Goal: Task Accomplishment & Management: Complete application form

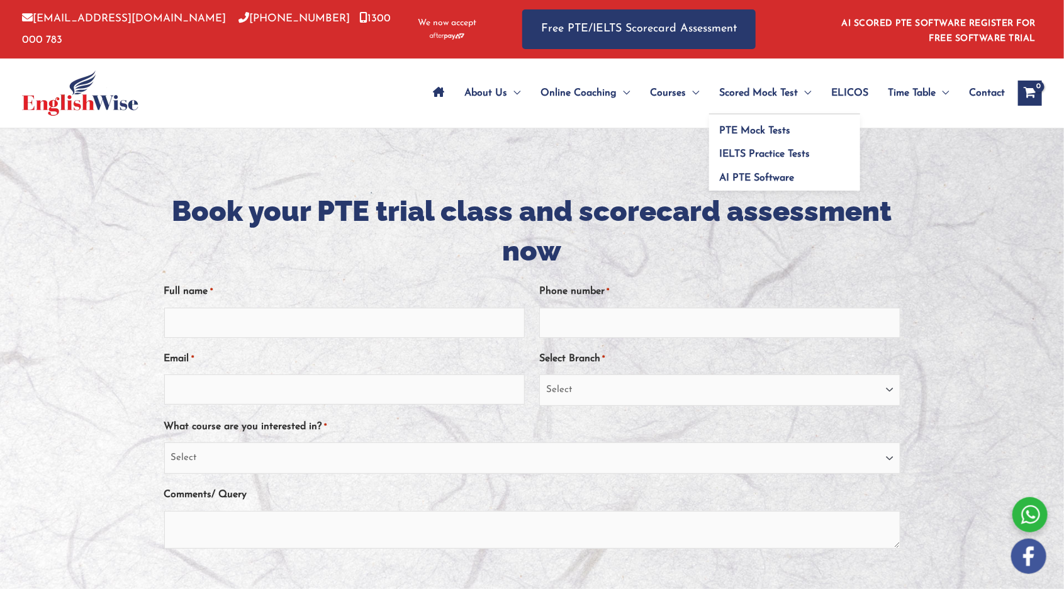
click at [766, 101] on span "Scored Mock Test" at bounding box center [758, 93] width 79 height 44
click at [763, 136] on link "PTE Mock Tests" at bounding box center [784, 126] width 151 height 24
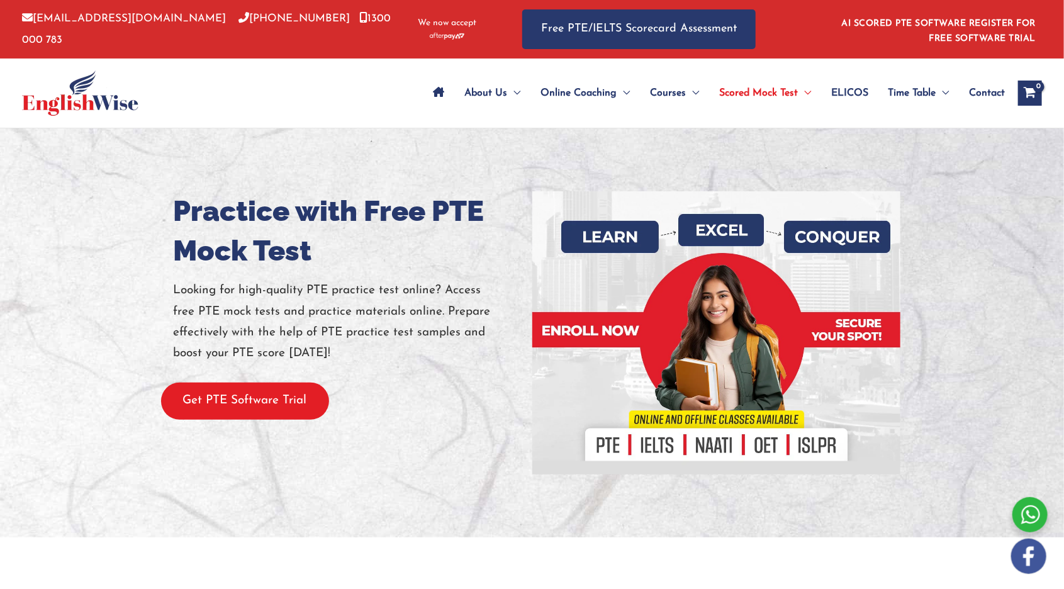
click at [273, 396] on button "Get PTE Software Trial" at bounding box center [245, 400] width 168 height 37
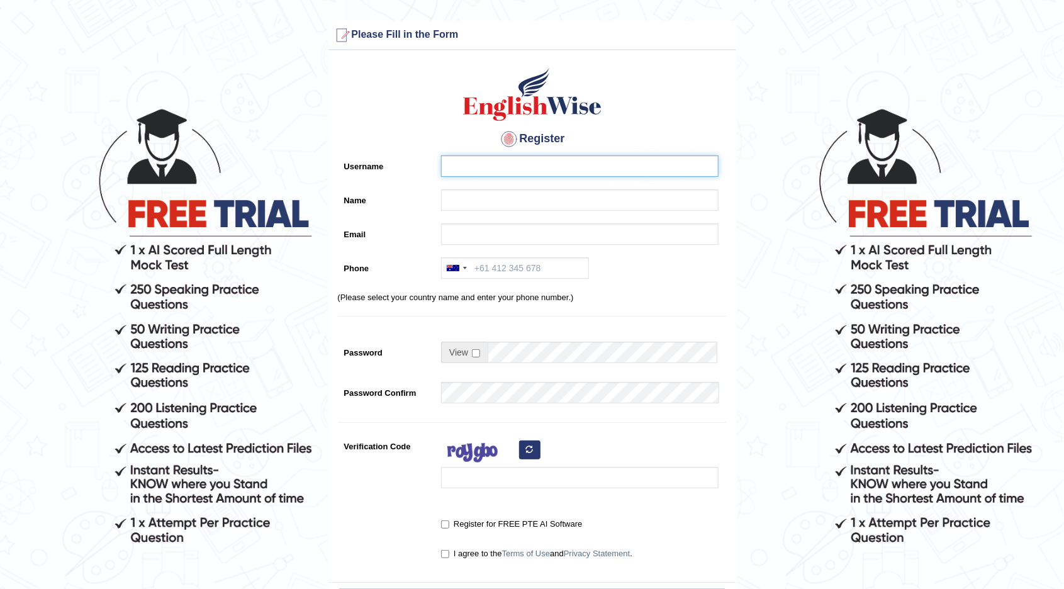
click at [530, 167] on input "Username" at bounding box center [579, 165] width 277 height 21
click at [555, 202] on input "Name" at bounding box center [579, 199] width 277 height 21
click at [577, 169] on input "Ignatius" at bounding box center [579, 165] width 277 height 21
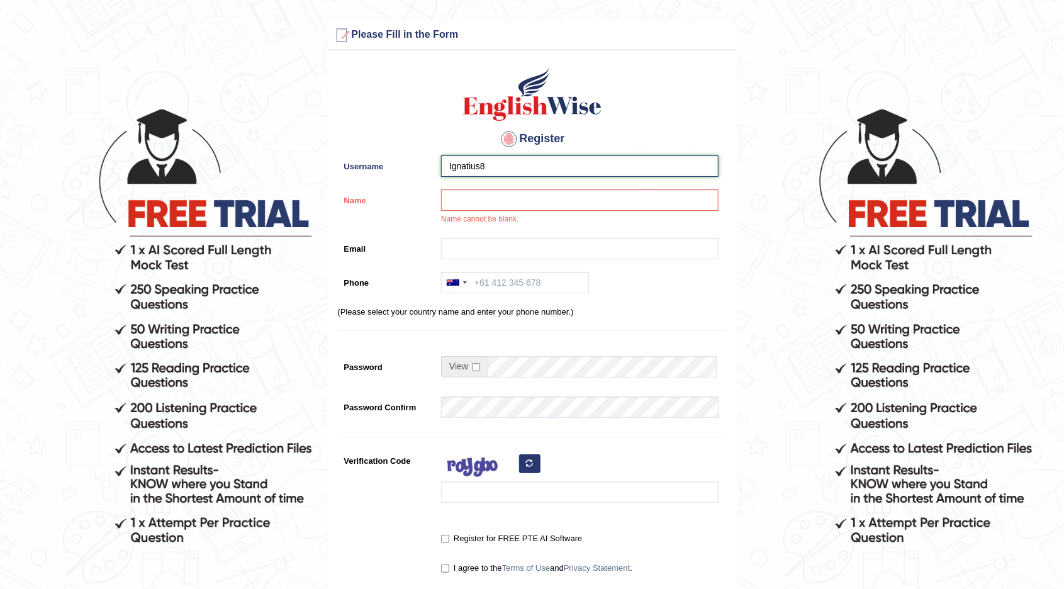
type input "Ignatius8"
click at [557, 199] on input "Name" at bounding box center [579, 199] width 277 height 21
type input "[PERSON_NAME]"
click at [565, 245] on input "Email" at bounding box center [579, 248] width 277 height 21
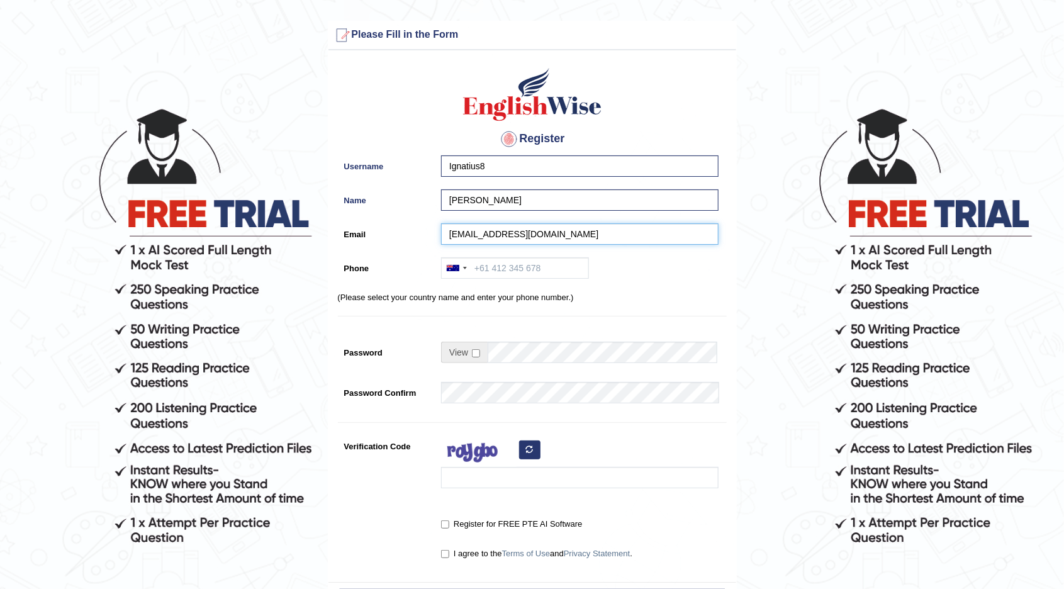
type input "tryjayaignatius@gmail.com"
click at [559, 270] on input "Phone" at bounding box center [515, 267] width 148 height 21
type input "+61450804838"
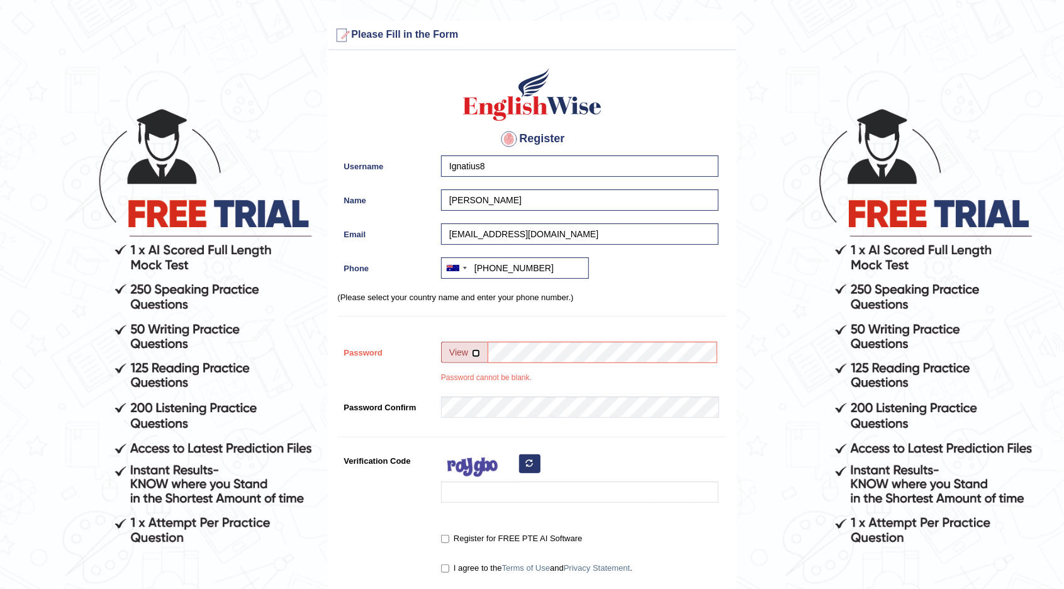
click at [474, 353] on input "checkbox" at bounding box center [476, 353] width 8 height 8
checkbox input "true"
click at [578, 355] on input "Password" at bounding box center [602, 352] width 231 height 21
type input "Streetballer8"
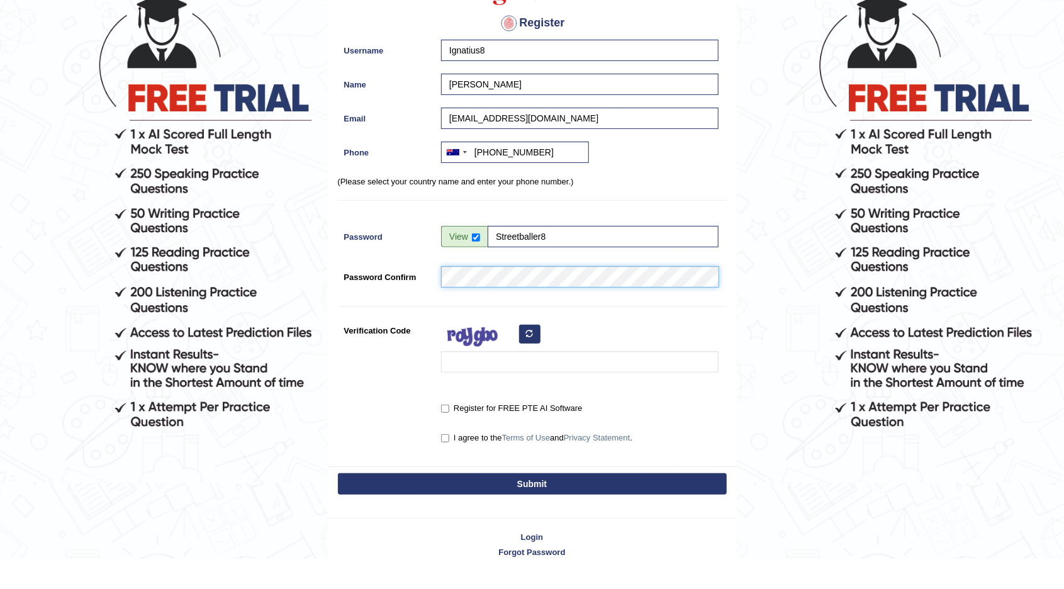
scroll to position [88, 0]
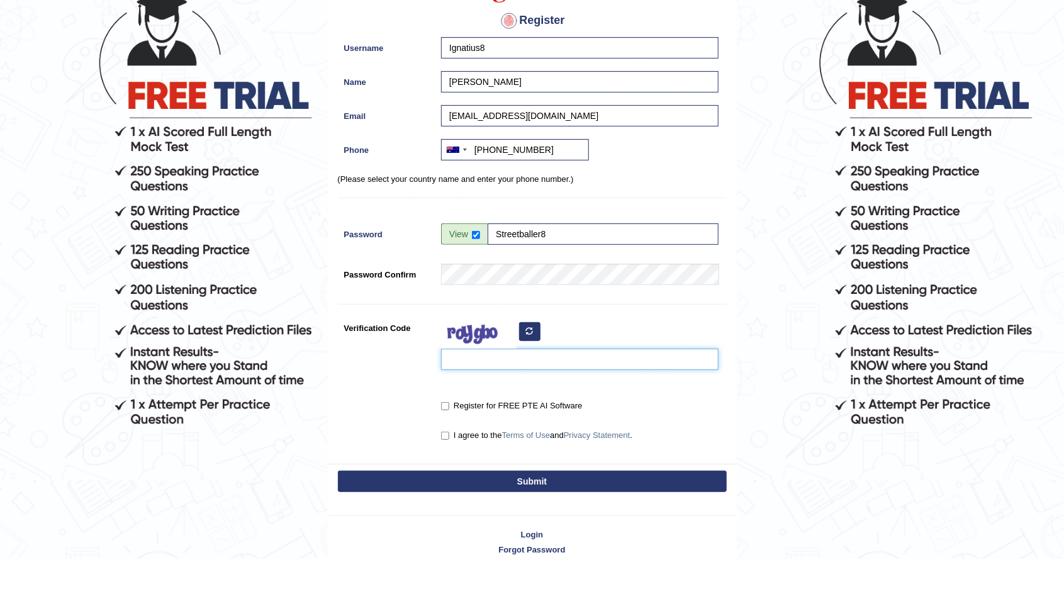
click at [599, 386] on input "Verification Code" at bounding box center [579, 389] width 277 height 21
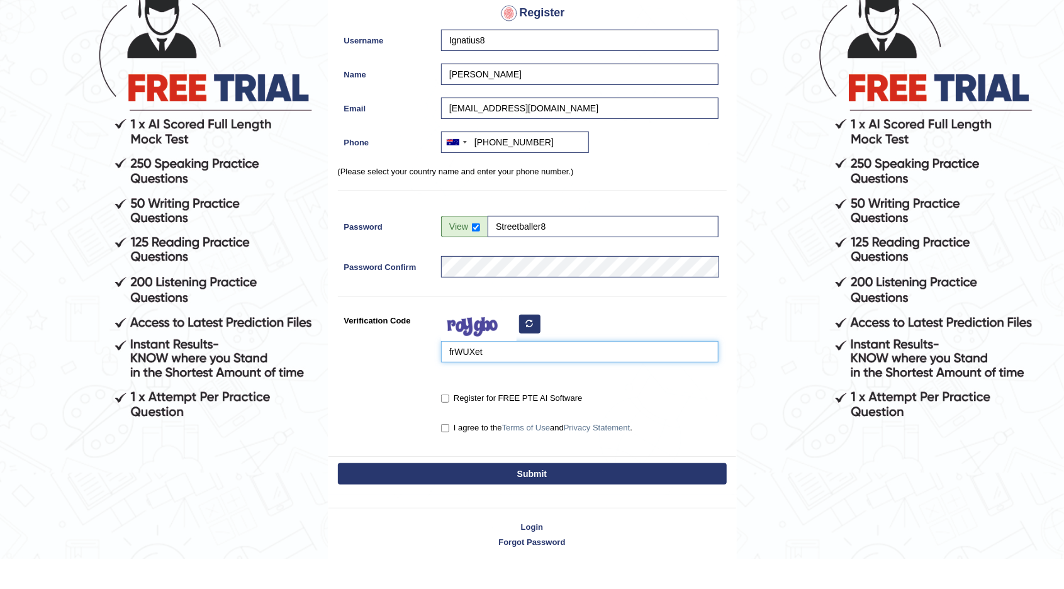
scroll to position [103, 0]
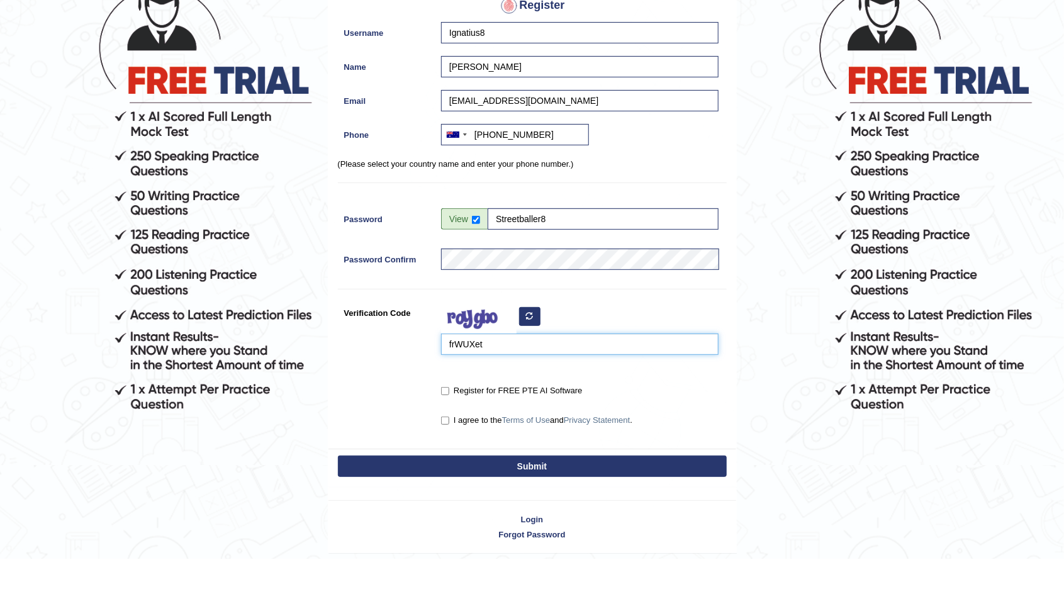
type input "frWUXet"
click at [449, 418] on input "Register for FREE PTE AI Software" at bounding box center [445, 421] width 8 height 8
checkbox input "true"
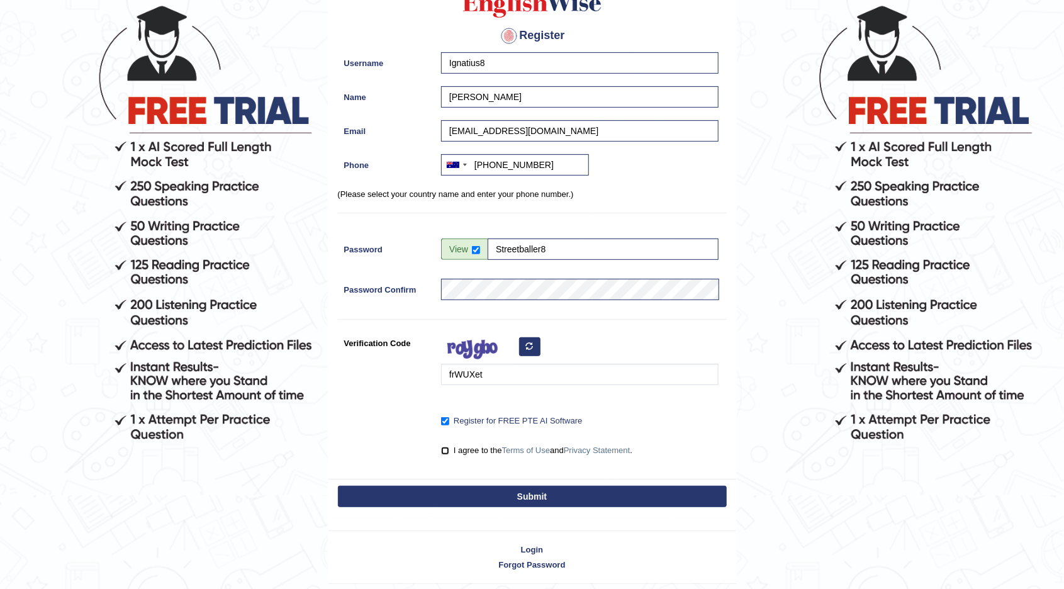
click at [449, 451] on input "I agree to the Terms of Use and Privacy Statement ." at bounding box center [445, 451] width 8 height 8
checkbox input "true"
click at [583, 493] on button "Submit" at bounding box center [532, 496] width 389 height 21
click at [607, 496] on button "Submit" at bounding box center [532, 496] width 389 height 21
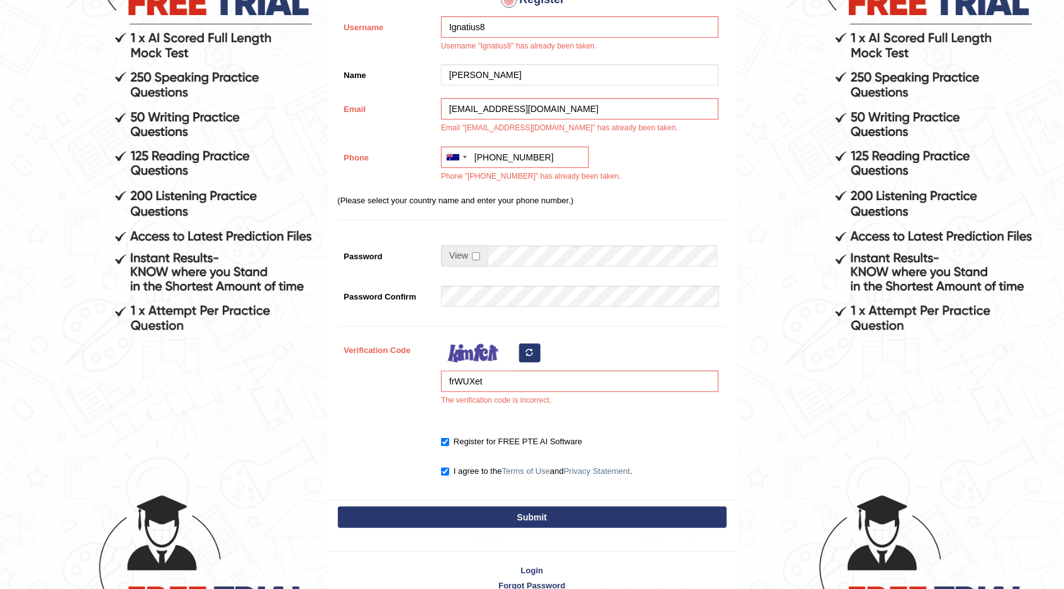
scroll to position [215, 0]
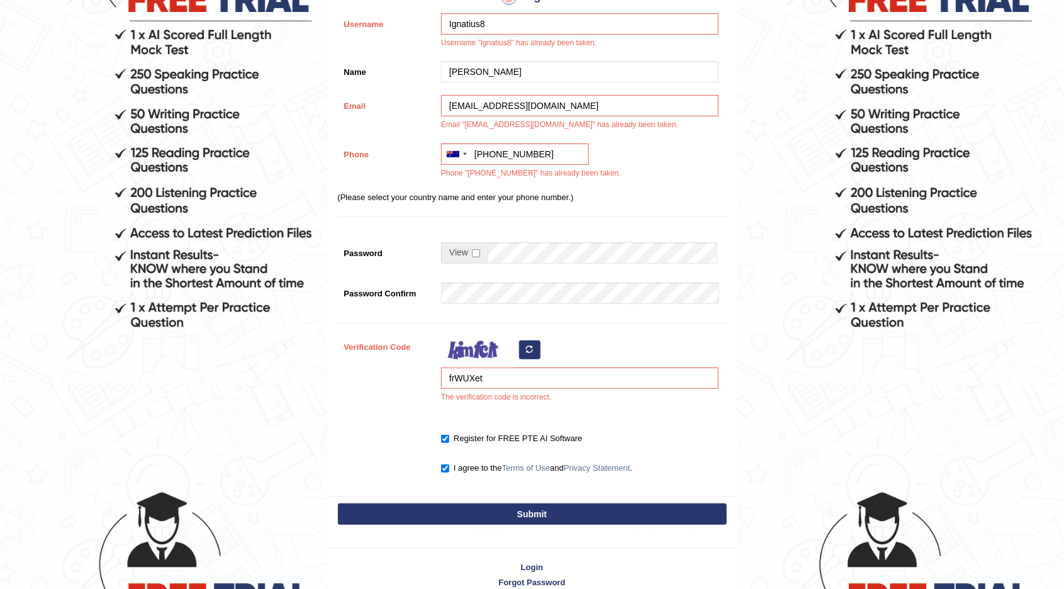
click at [755, 521] on form "Please fix the following errors: Username "Ignatius8" has already been taken. E…" at bounding box center [532, 204] width 1060 height 796
click at [533, 562] on link "Login" at bounding box center [532, 567] width 408 height 12
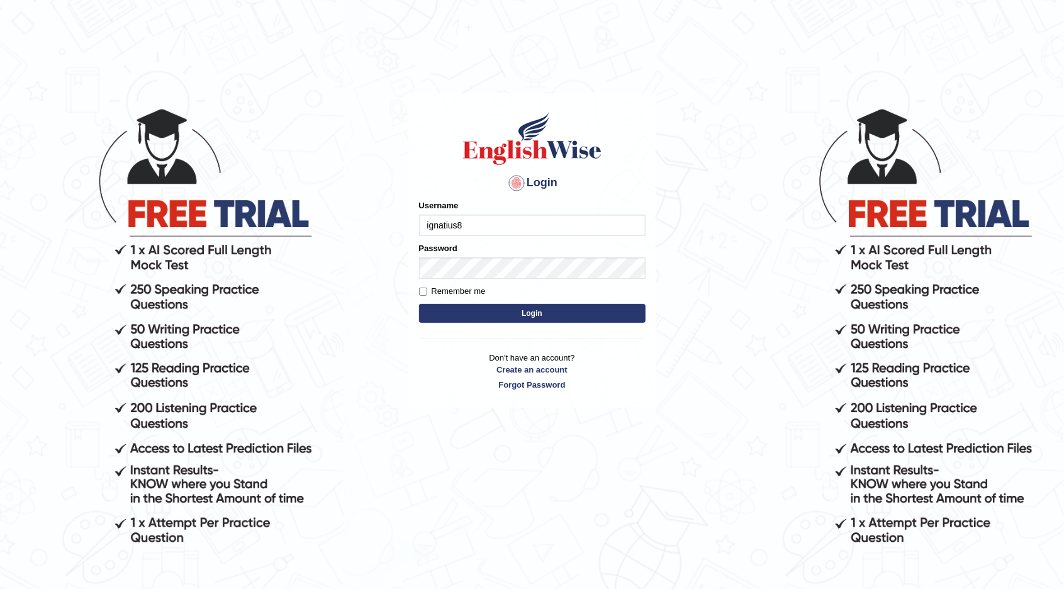
type input "ignatius8"
click at [602, 320] on button "Login" at bounding box center [532, 313] width 226 height 19
click at [586, 319] on button "Login" at bounding box center [532, 313] width 226 height 19
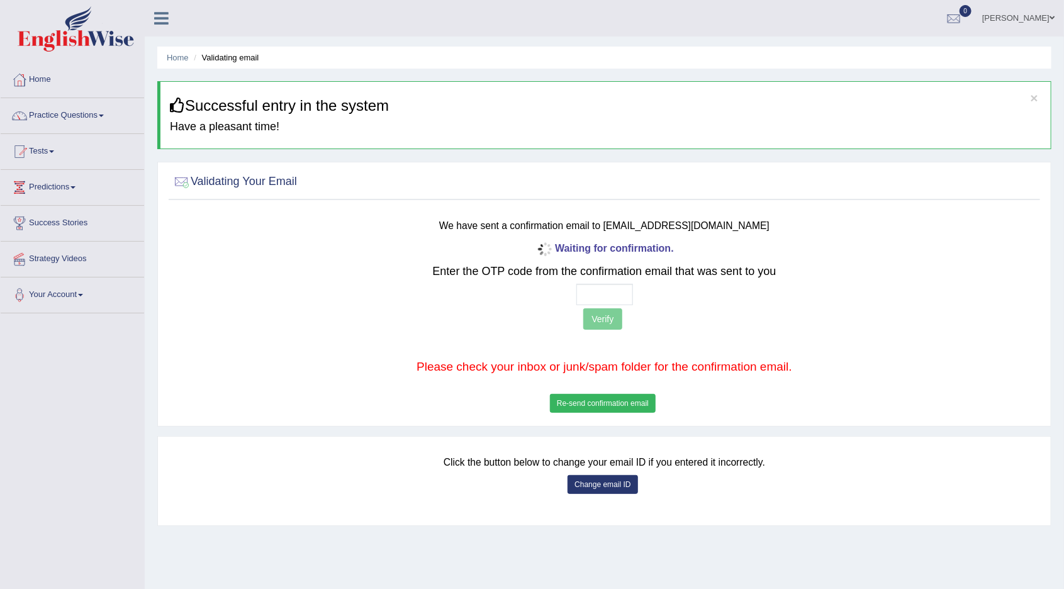
click at [614, 408] on button "Re-send confirmation email" at bounding box center [603, 403] width 106 height 19
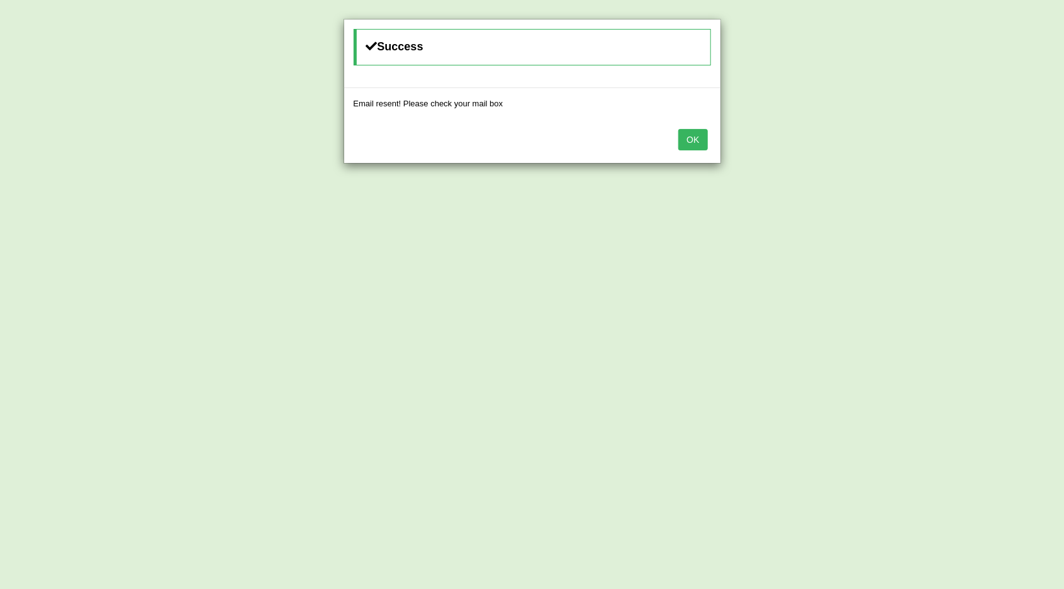
click at [704, 132] on button "OK" at bounding box center [692, 139] width 29 height 21
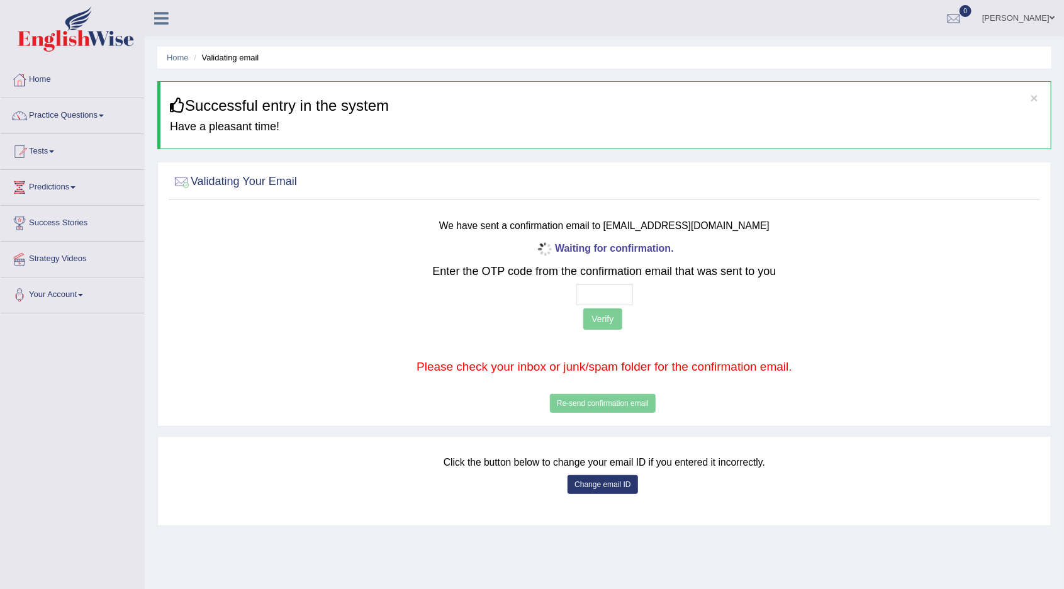
click at [602, 484] on button "Change email ID" at bounding box center [602, 484] width 70 height 19
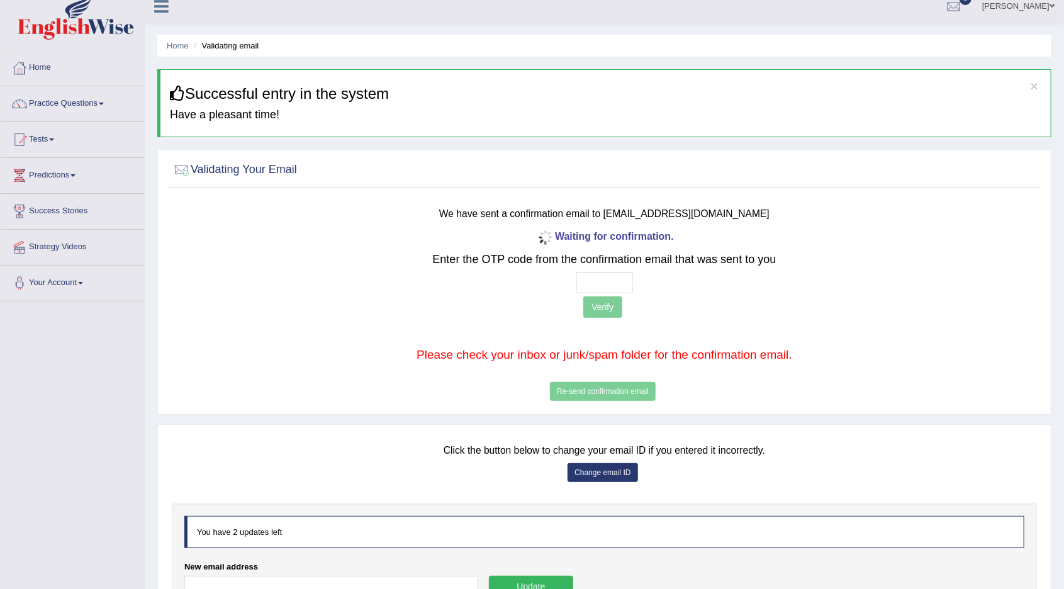
scroll to position [45, 0]
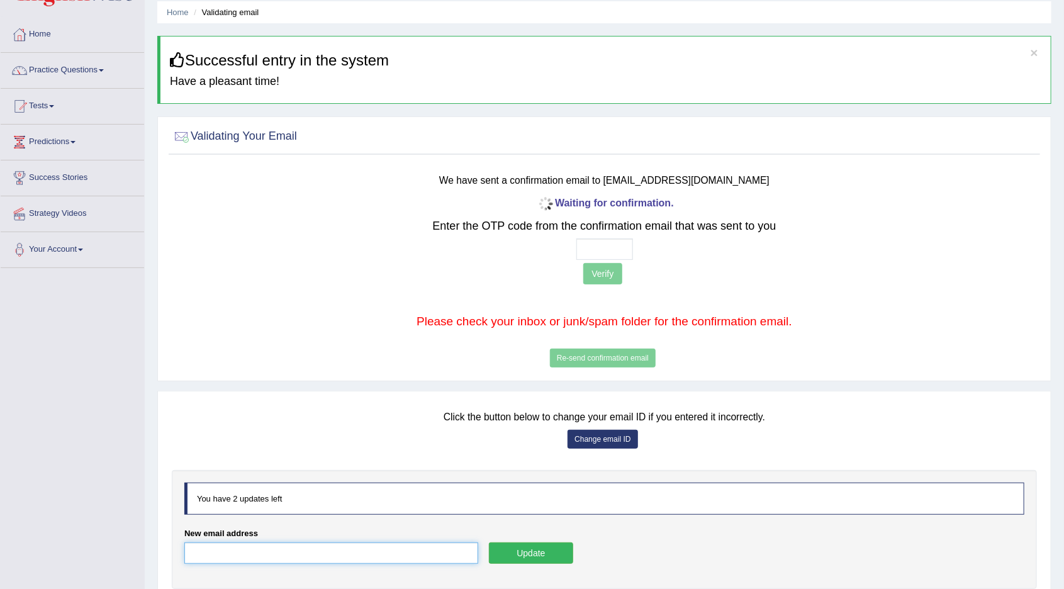
click at [284, 553] on input "New email address" at bounding box center [331, 552] width 294 height 21
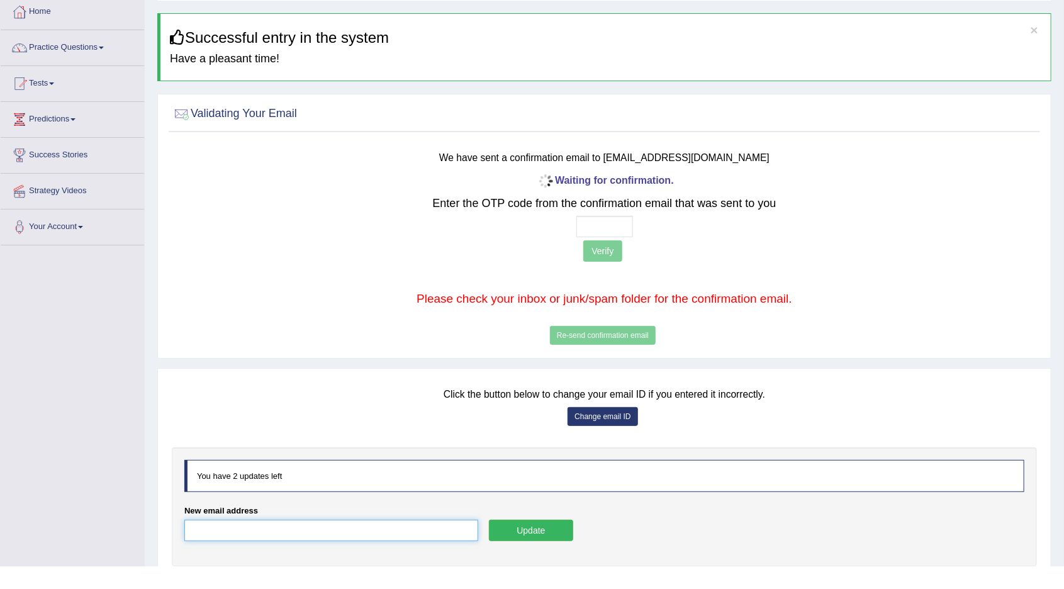
scroll to position [77, 0]
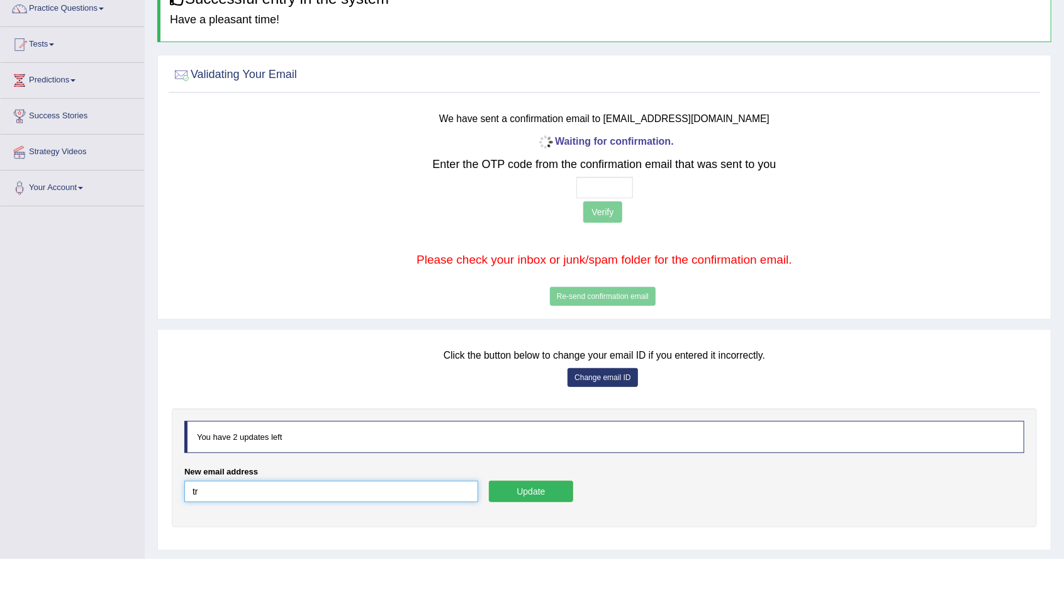
type input "Tryjayaignatius@gmail.com"
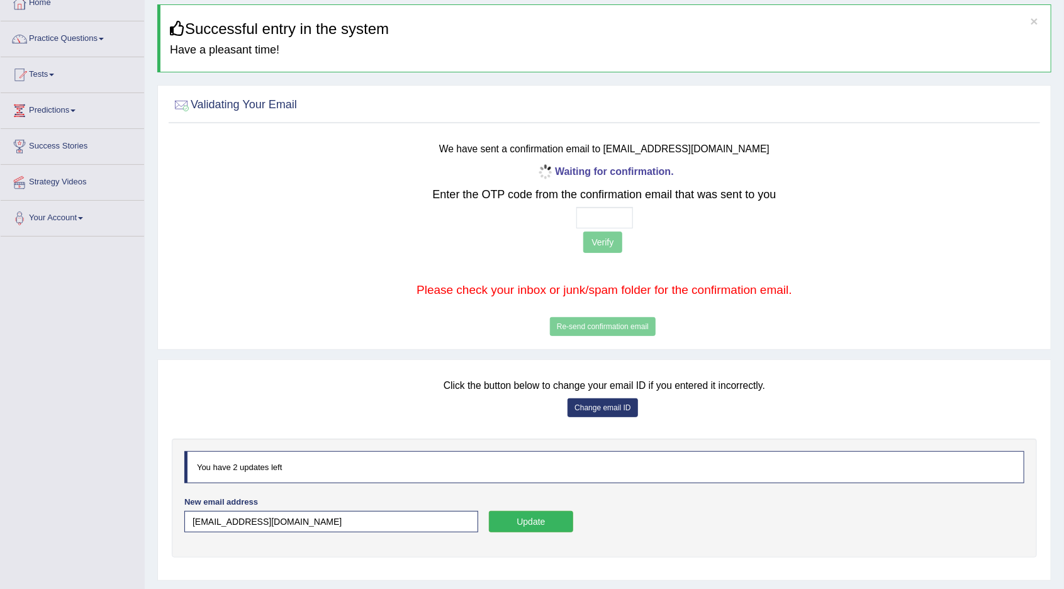
click at [544, 525] on button "Update" at bounding box center [531, 521] width 84 height 21
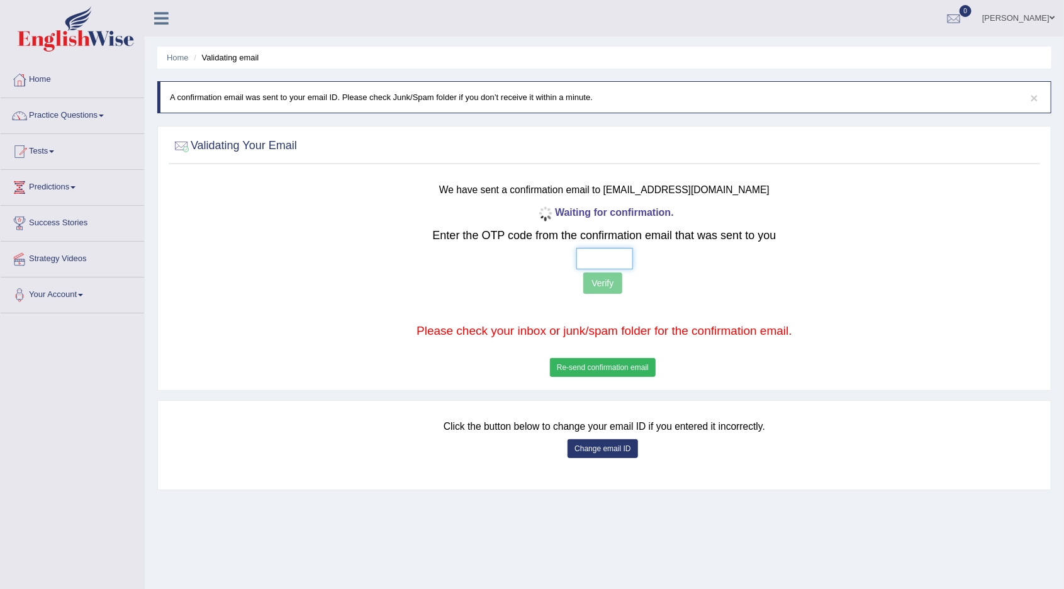
click at [604, 255] on input "text" at bounding box center [604, 258] width 57 height 21
type input "1 8 3 9"
click at [615, 282] on button "Verify" at bounding box center [602, 282] width 38 height 21
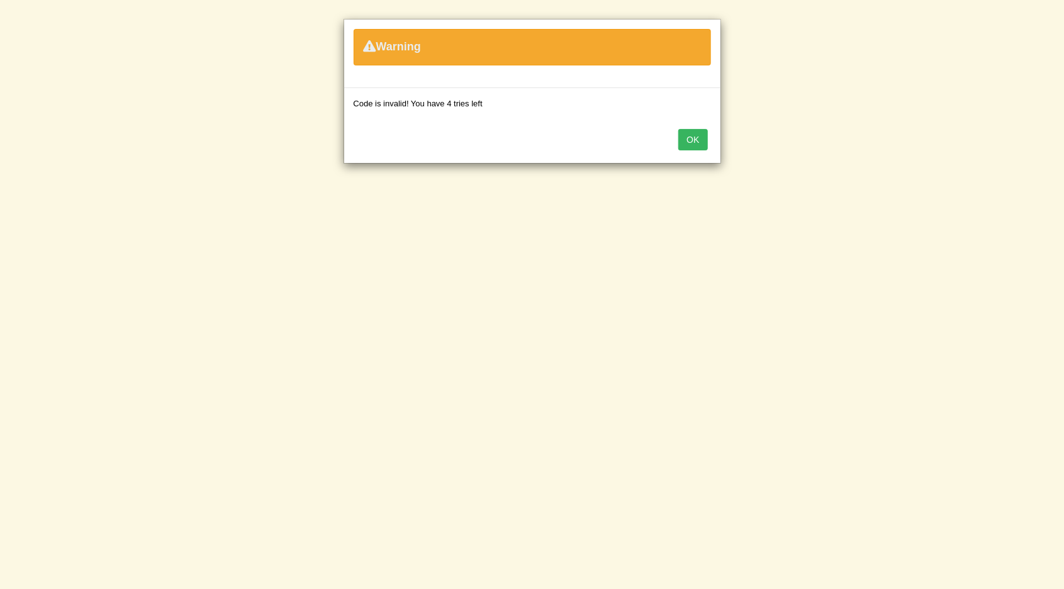
click at [699, 142] on button "OK" at bounding box center [692, 139] width 29 height 21
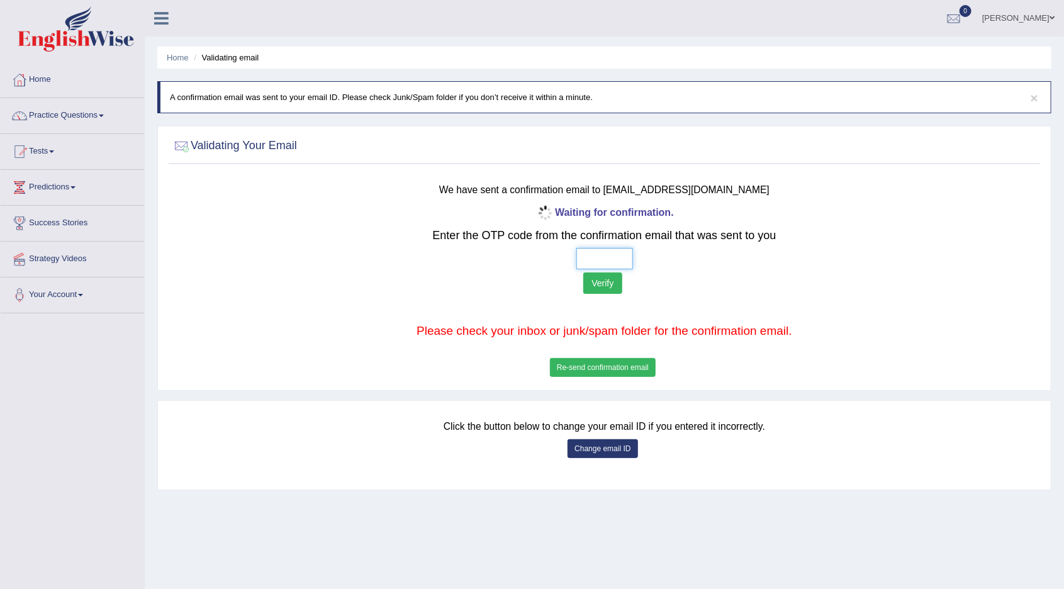
click at [607, 255] on input "text" at bounding box center [604, 258] width 57 height 21
type input "9 9 1 3"
click at [605, 278] on button "Verify" at bounding box center [602, 282] width 38 height 21
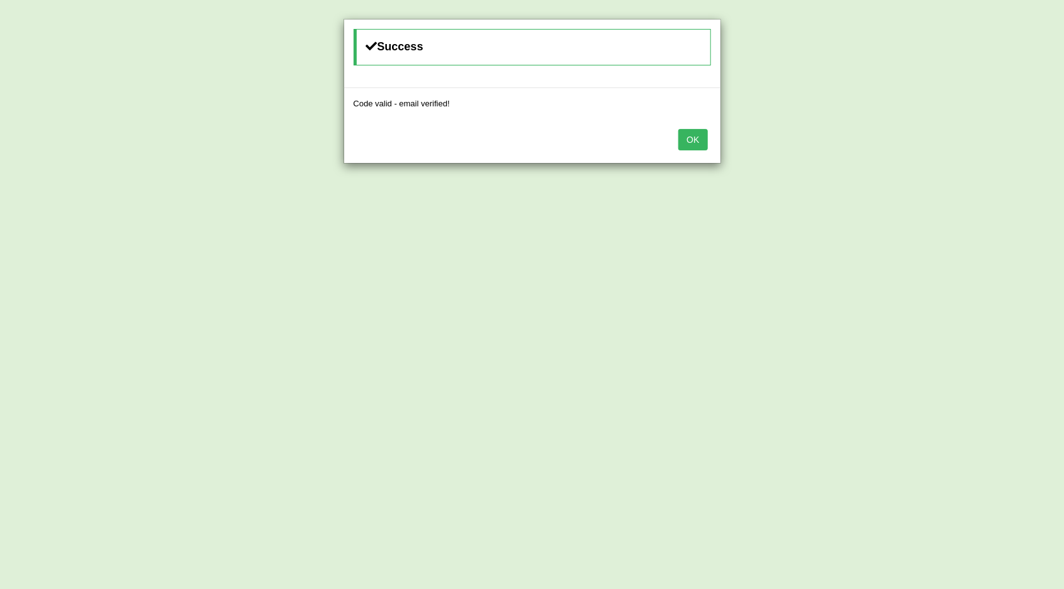
click at [692, 135] on button "OK" at bounding box center [692, 139] width 29 height 21
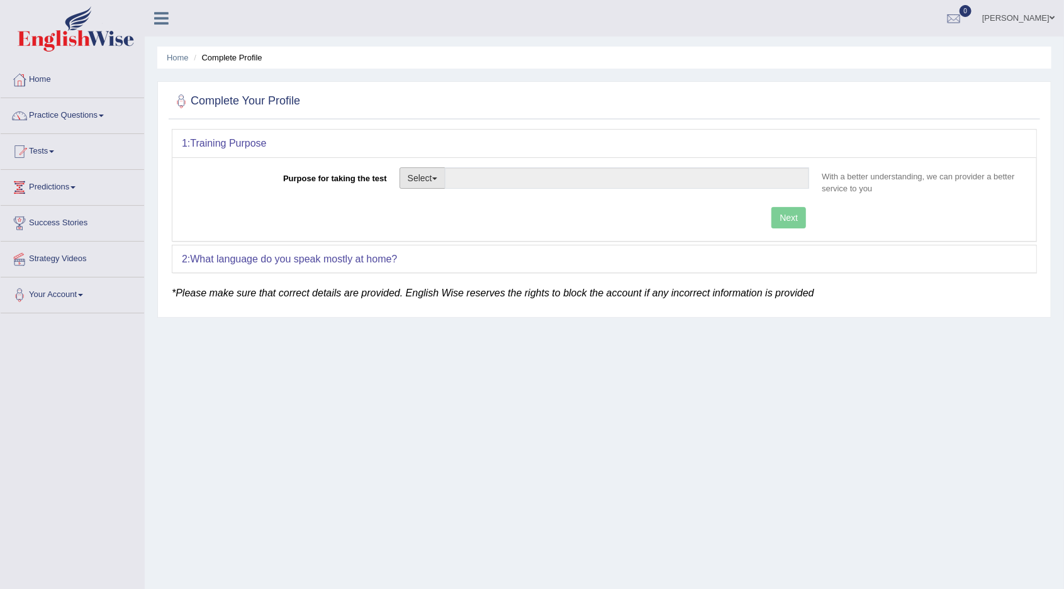
click at [438, 184] on button "Select" at bounding box center [422, 177] width 46 height 21
click at [453, 203] on link "Student Visa" at bounding box center [456, 205] width 112 height 16
type input "Student Visa"
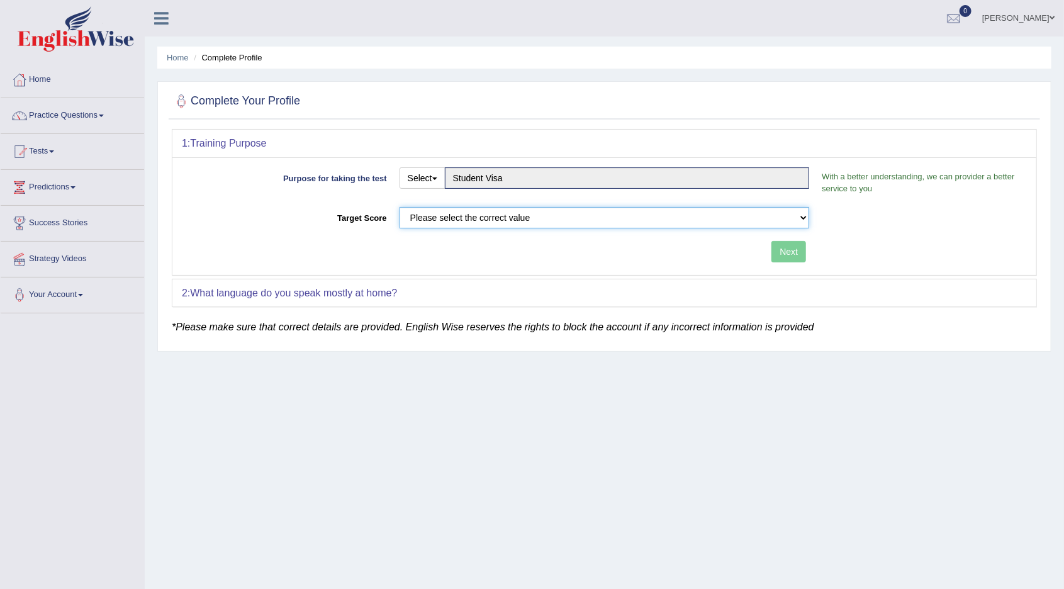
click at [645, 221] on select "Please select the correct value 50 (6 bands) 58 (6.5 bands) 65 (7 bands) 79 (8 …" at bounding box center [604, 217] width 410 height 21
select select "58"
click at [399, 207] on select "Please select the correct value 50 (6 bands) 58 (6.5 bands) 65 (7 bands) 79 (8 …" at bounding box center [604, 217] width 410 height 21
click at [794, 250] on button "Next" at bounding box center [788, 251] width 35 height 21
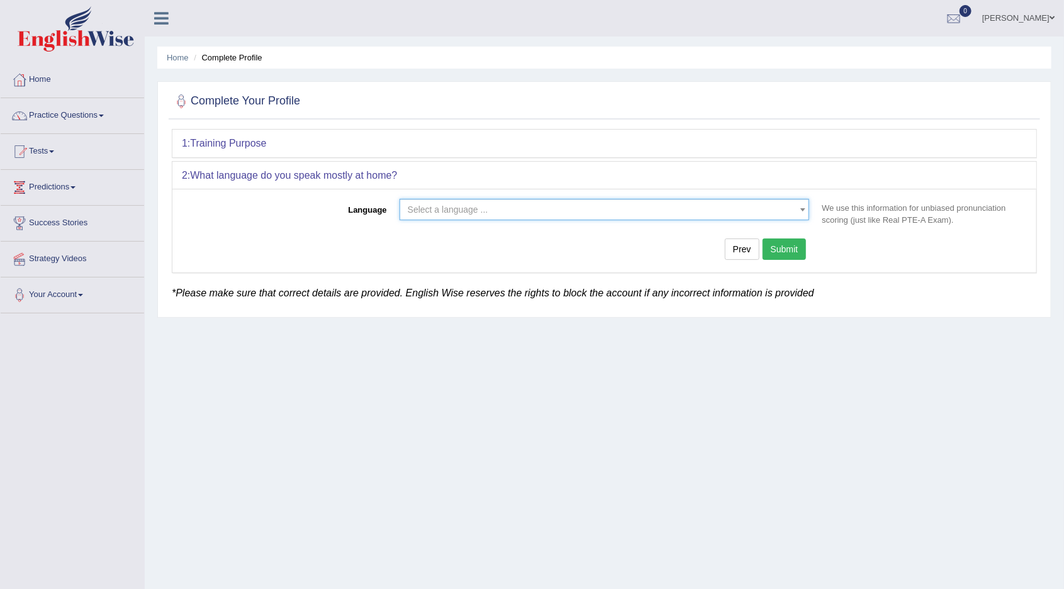
click at [571, 207] on span "Select a language ..." at bounding box center [601, 209] width 386 height 13
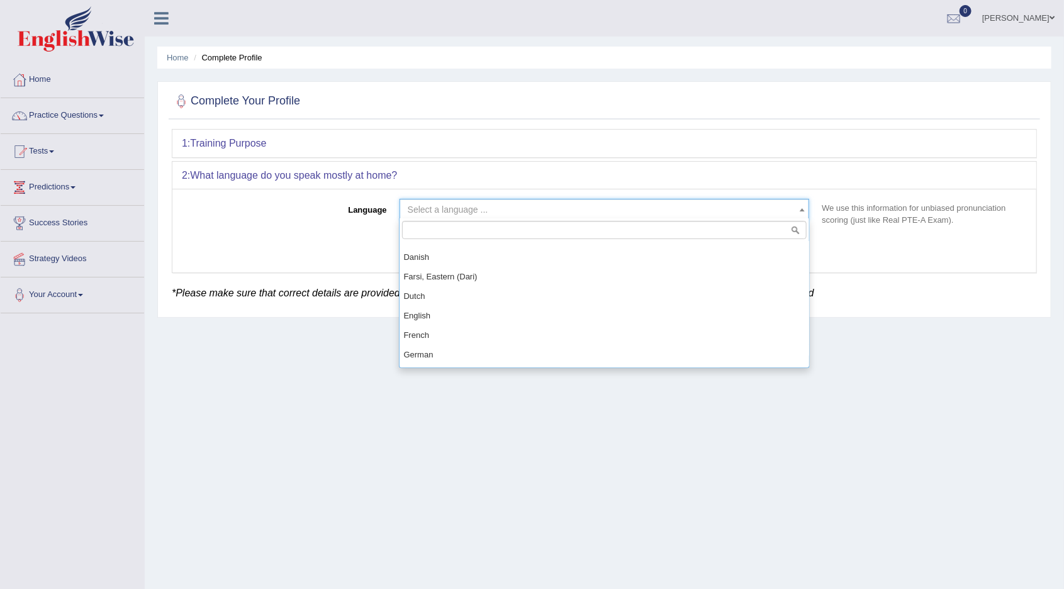
scroll to position [371, 0]
select select "English"
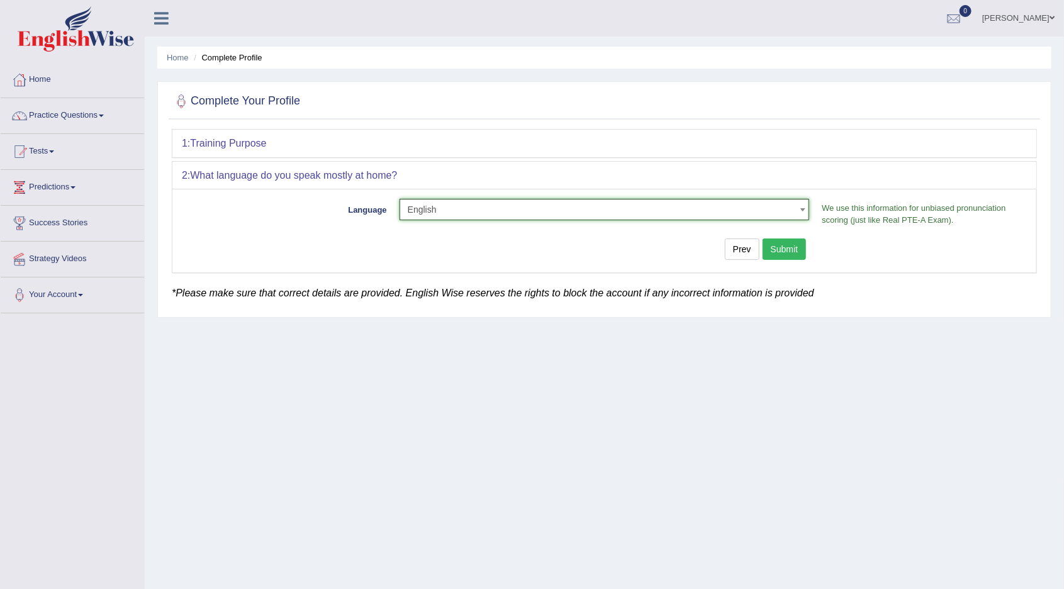
click at [788, 252] on button "Submit" at bounding box center [784, 248] width 44 height 21
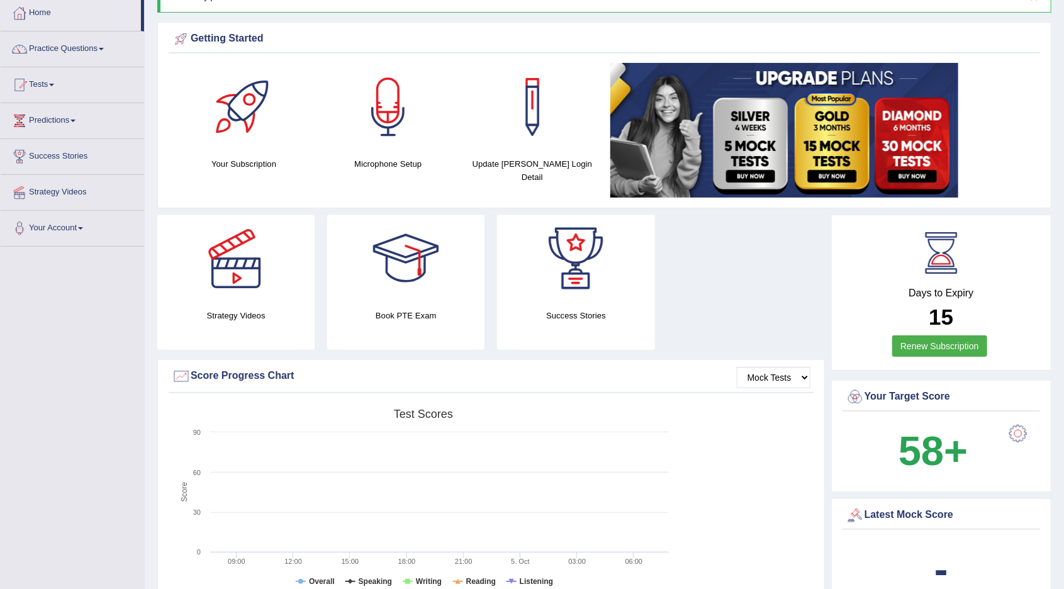
scroll to position [65, 0]
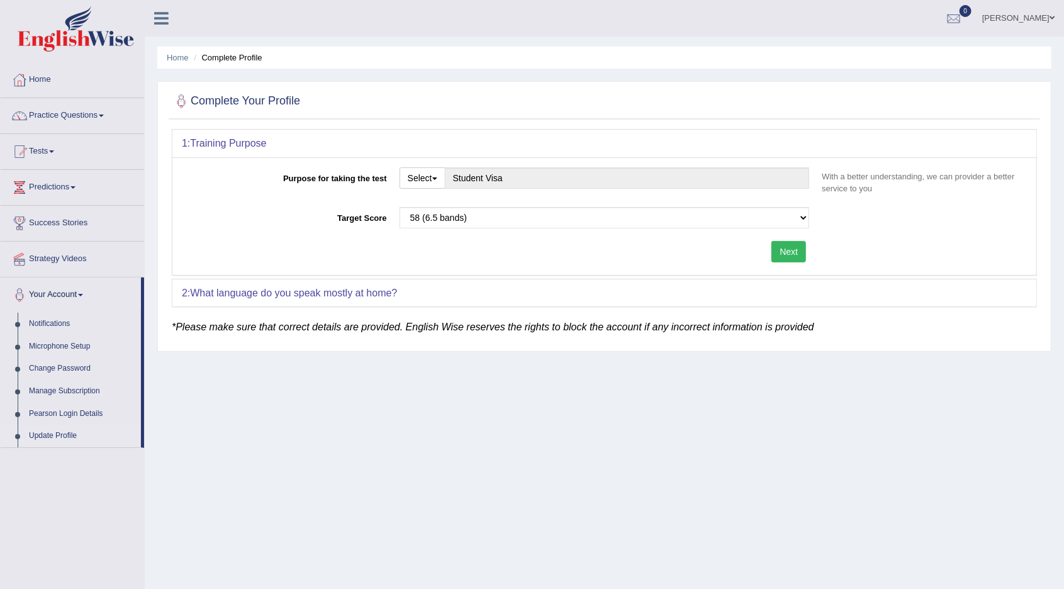
click at [796, 252] on button "Next" at bounding box center [788, 251] width 35 height 21
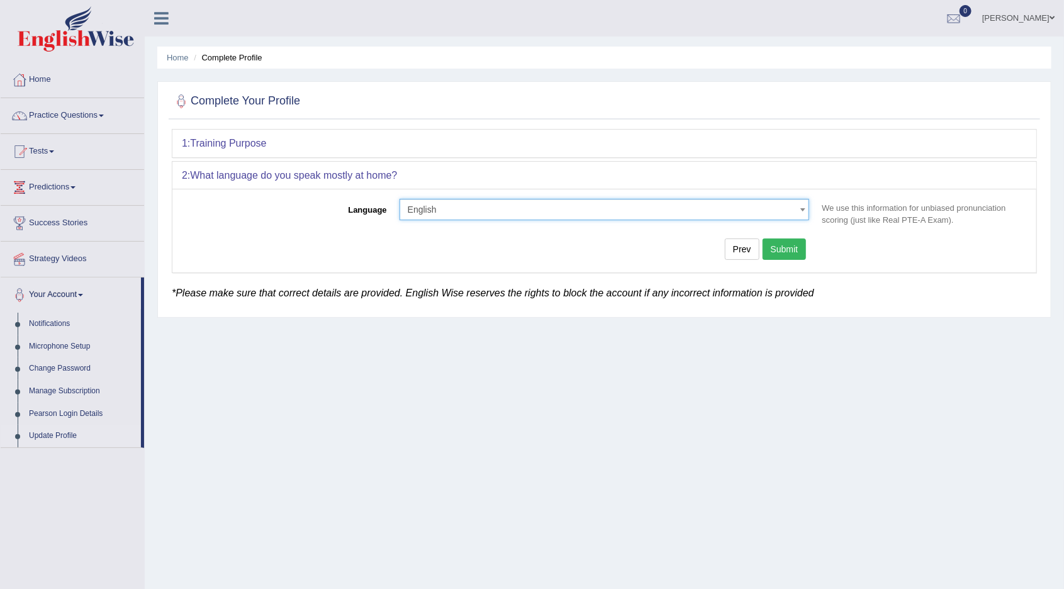
click at [803, 208] on b at bounding box center [802, 209] width 5 height 3
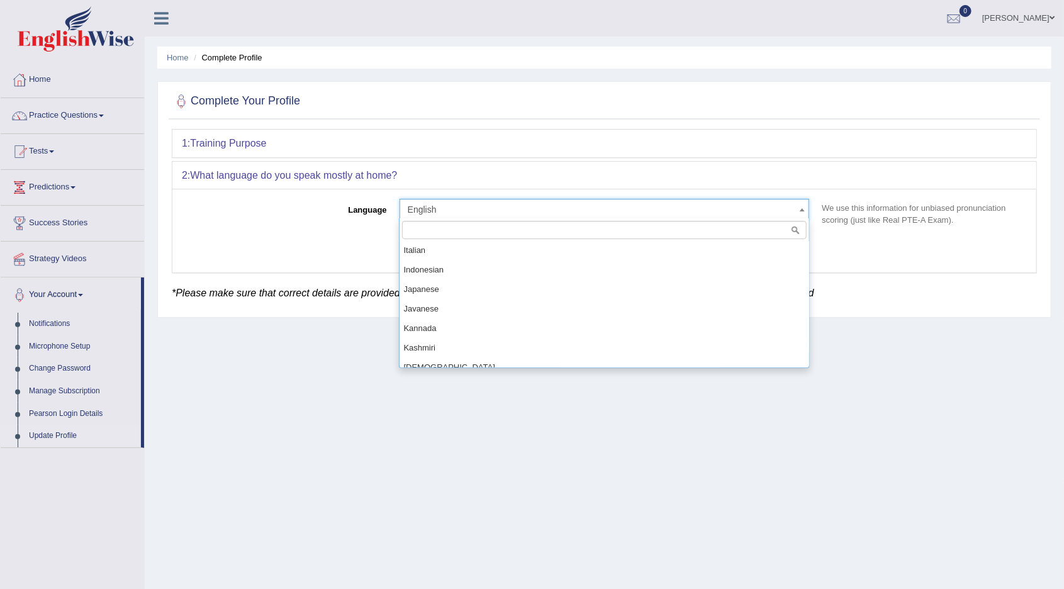
scroll to position [524, 0]
select select "Indonesian"
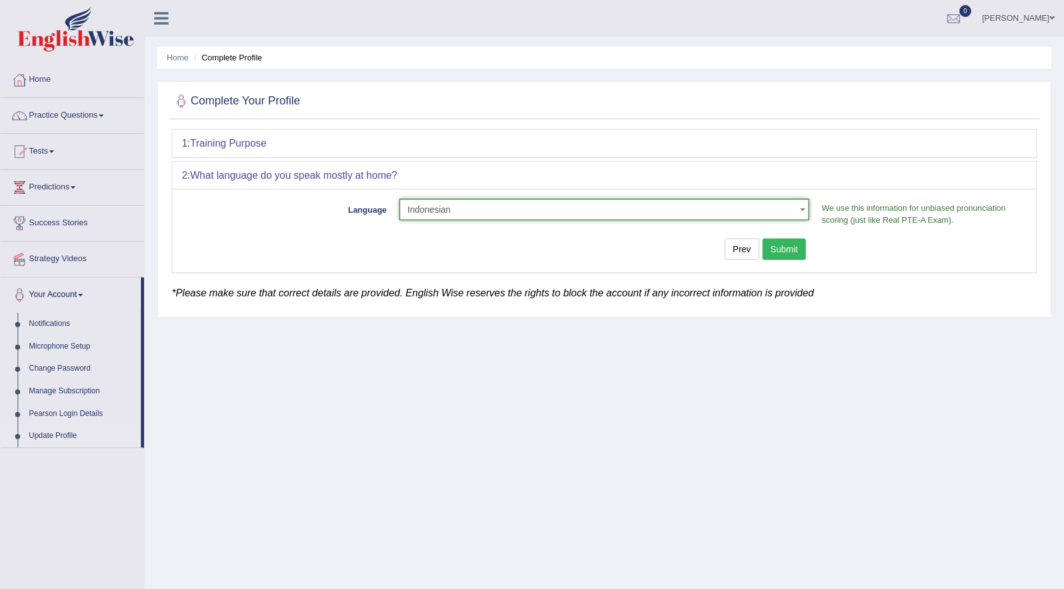
click at [791, 250] on button "Submit" at bounding box center [784, 248] width 44 height 21
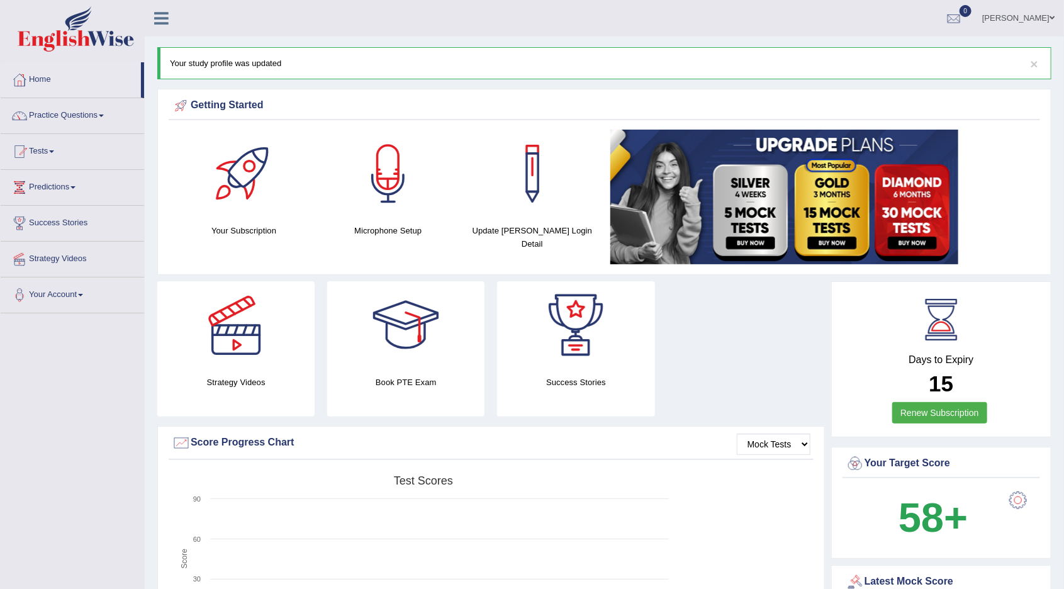
click at [54, 150] on span at bounding box center [51, 151] width 5 height 3
click at [65, 200] on div at bounding box center [532, 294] width 1064 height 589
click at [54, 150] on span at bounding box center [51, 151] width 5 height 3
click at [56, 201] on div at bounding box center [532, 294] width 1064 height 589
click at [54, 151] on span at bounding box center [51, 151] width 5 height 3
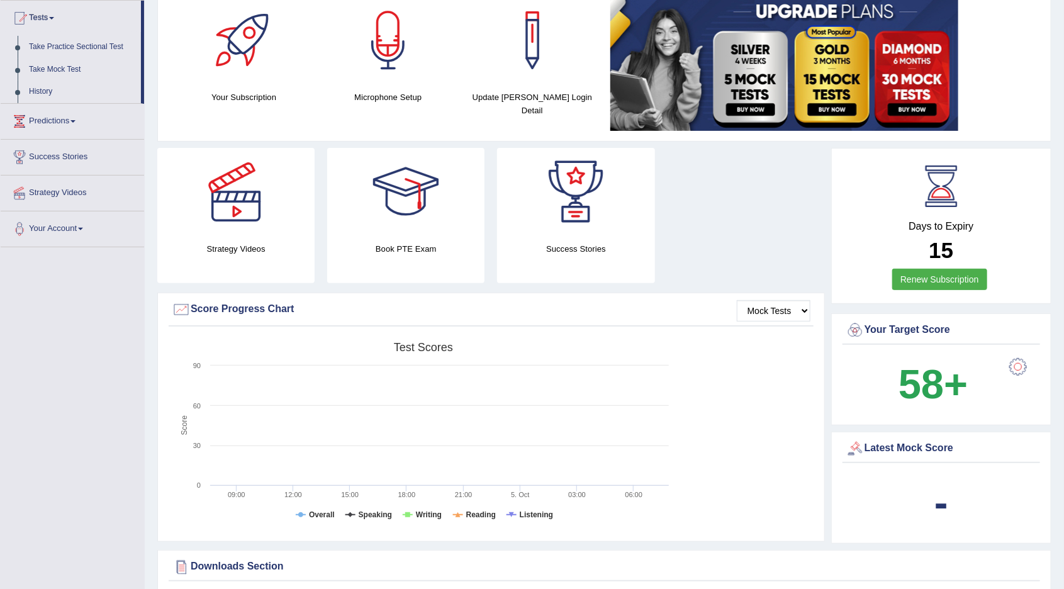
scroll to position [129, 0]
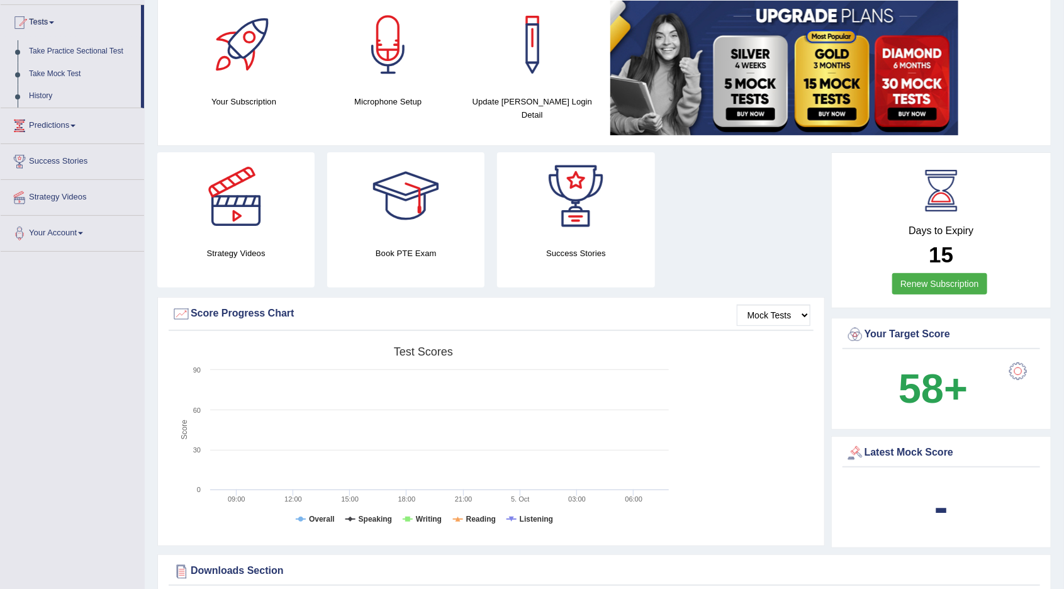
click at [792, 306] on div at bounding box center [532, 294] width 1064 height 589
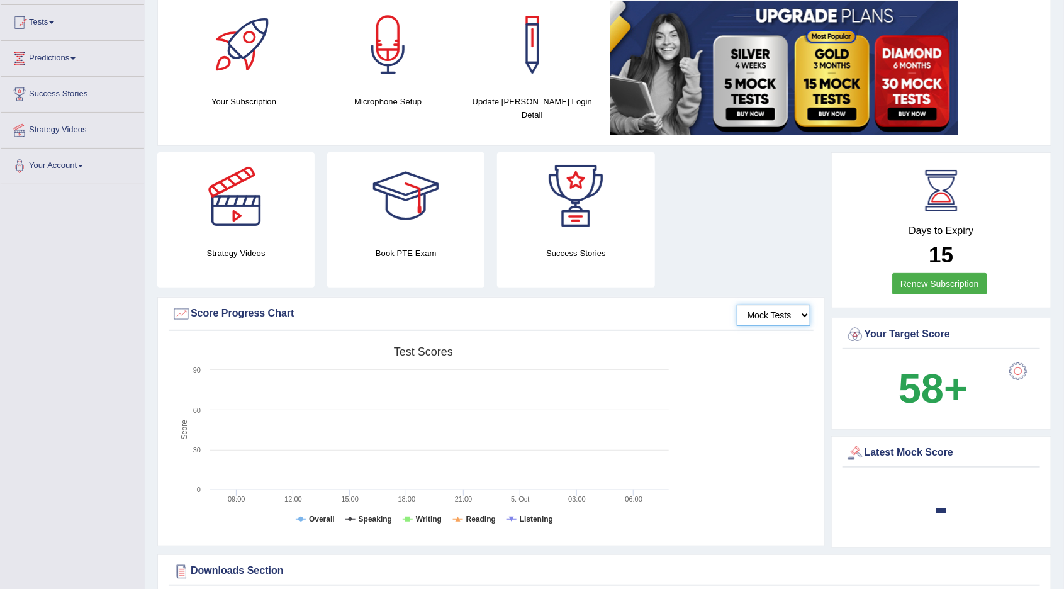
click at [797, 318] on select "Mock Tests" at bounding box center [773, 314] width 74 height 21
click at [736, 304] on select "Mock Tests" at bounding box center [773, 314] width 74 height 21
click at [516, 478] on rect at bounding box center [423, 437] width 503 height 195
click at [528, 540] on div "Mock Tests Score Progress Chart Created with Highcharts 7.1.2 Score Test scores…" at bounding box center [490, 421] width 667 height 249
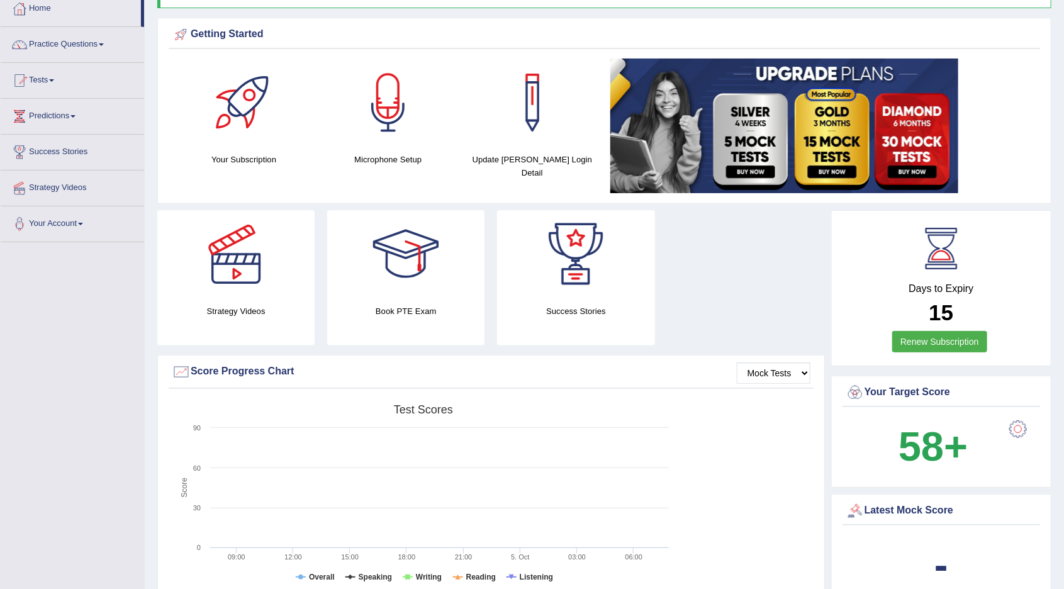
scroll to position [0, 0]
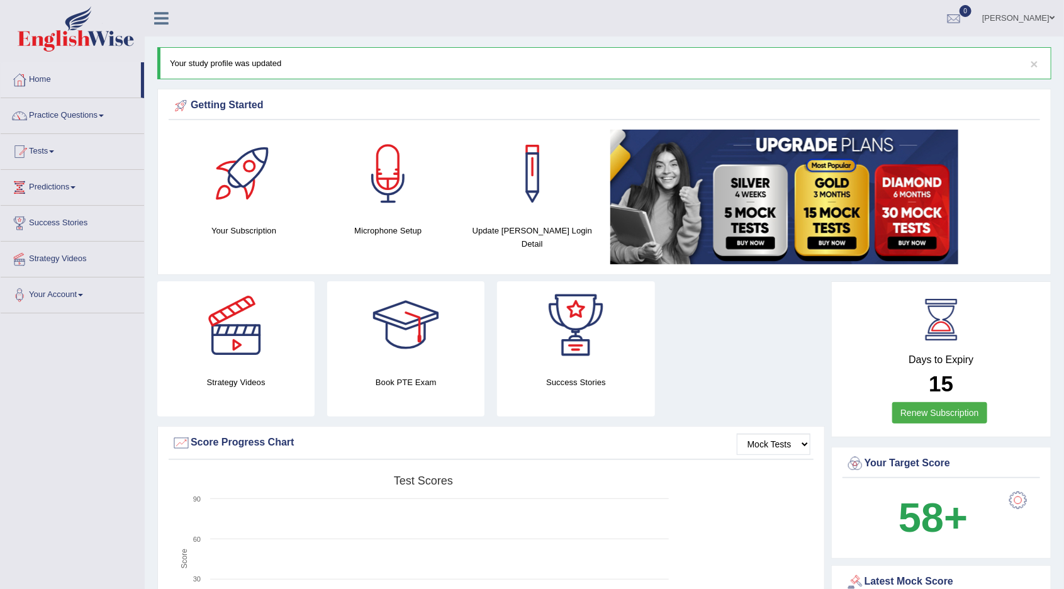
click at [164, 24] on icon at bounding box center [161, 18] width 14 height 16
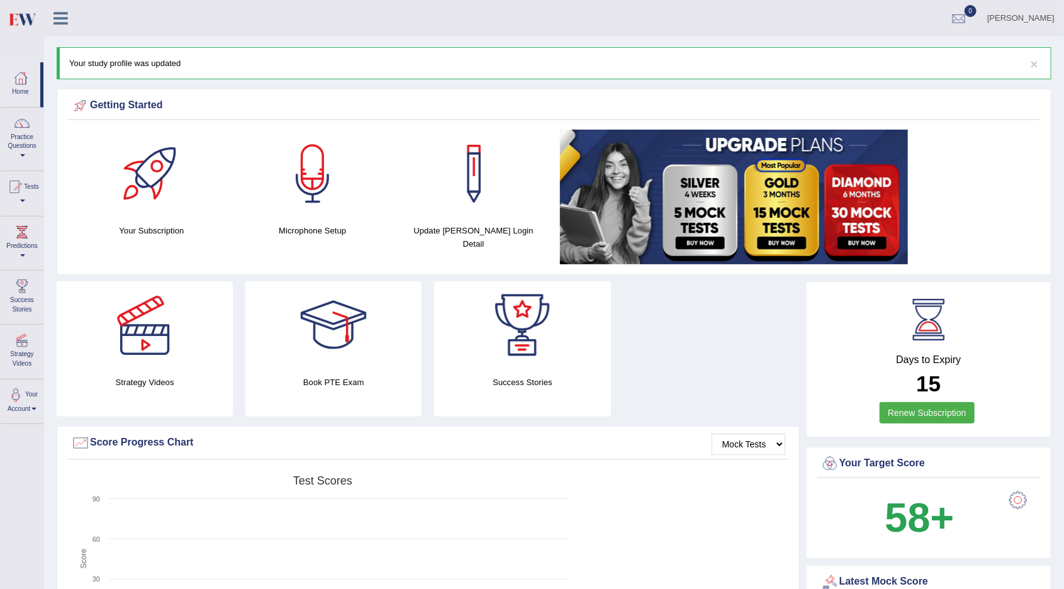
click at [19, 21] on img at bounding box center [22, 19] width 28 height 26
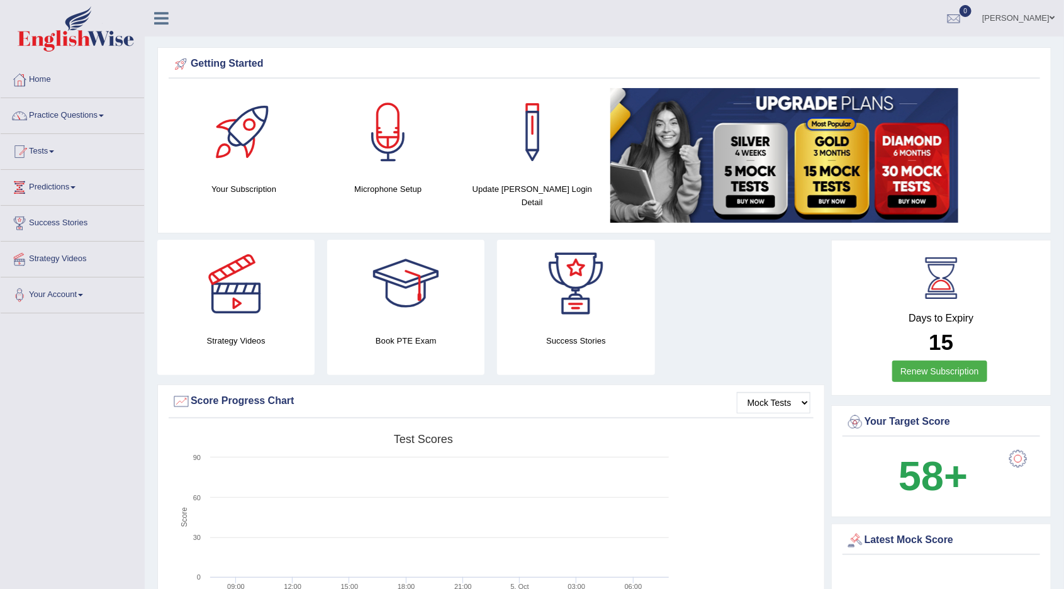
click at [53, 80] on link "Home" at bounding box center [72, 77] width 143 height 31
click at [780, 403] on select "Mock Tests" at bounding box center [773, 402] width 74 height 21
click at [797, 343] on div "Strategy Videos Book PTE Exam Success Stories" at bounding box center [491, 312] width 680 height 145
click at [786, 403] on select "Mock Tests" at bounding box center [773, 402] width 74 height 21
click at [736, 392] on select "Mock Tests" at bounding box center [773, 402] width 74 height 21
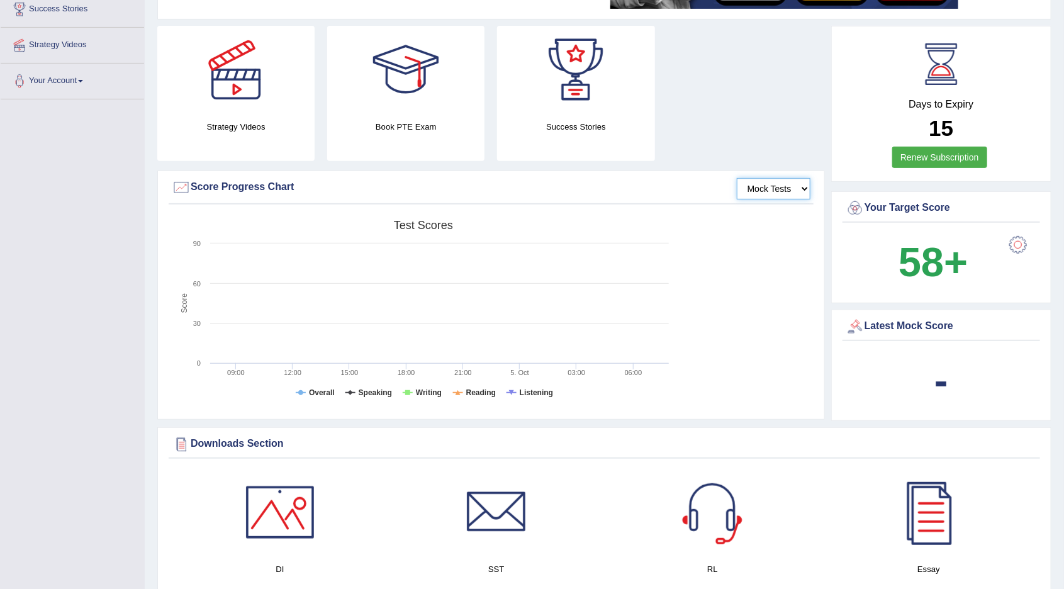
scroll to position [214, 0]
click at [344, 302] on rect at bounding box center [423, 311] width 503 height 195
click at [239, 308] on rect at bounding box center [423, 311] width 503 height 195
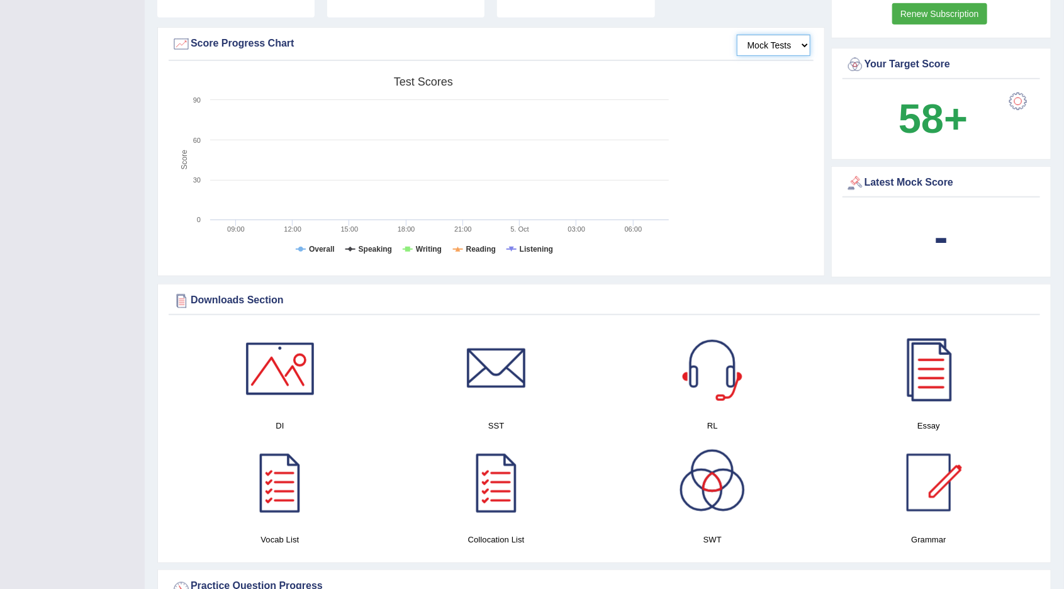
scroll to position [360, 0]
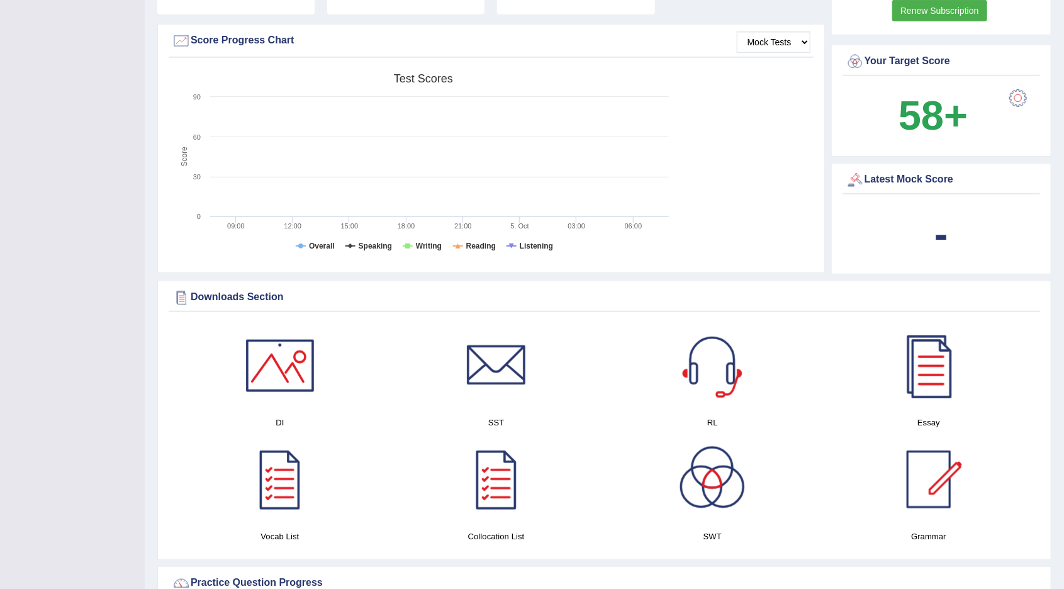
click at [270, 372] on div at bounding box center [280, 365] width 88 height 88
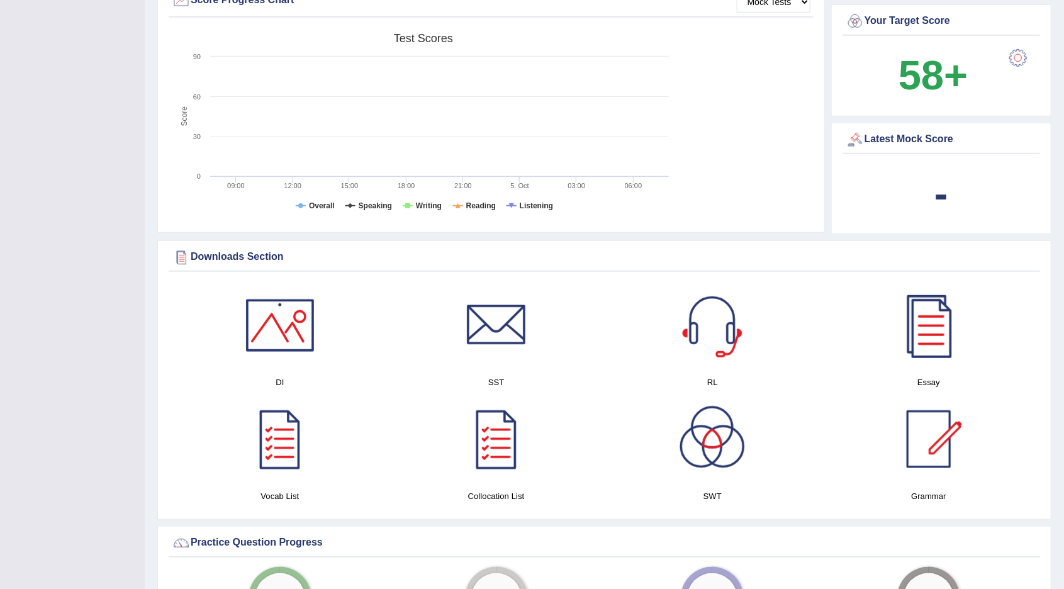
scroll to position [421, 0]
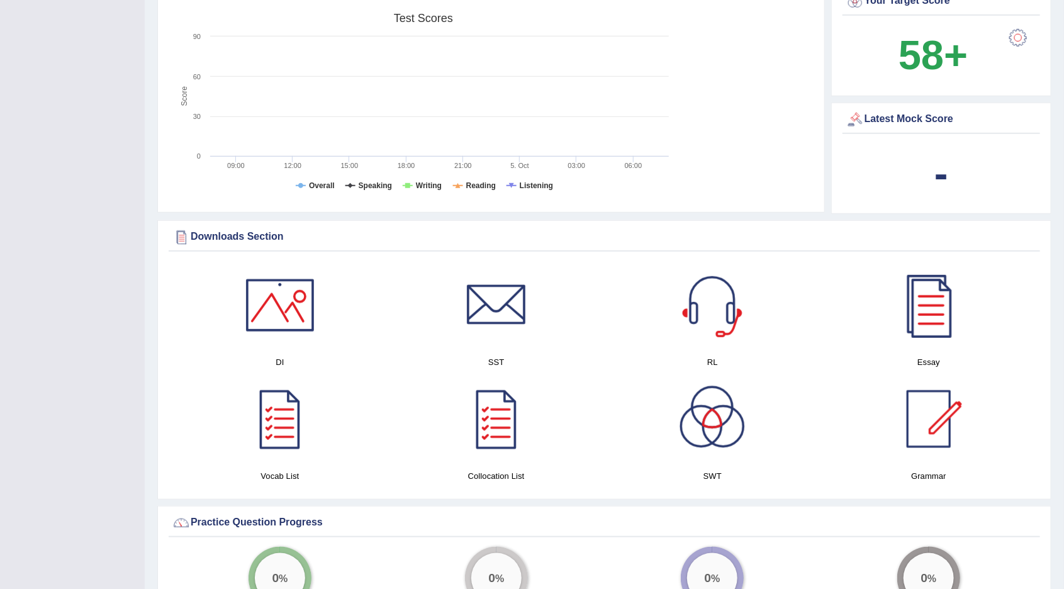
click at [279, 430] on div at bounding box center [280, 419] width 88 height 88
click at [502, 317] on div at bounding box center [496, 305] width 88 height 88
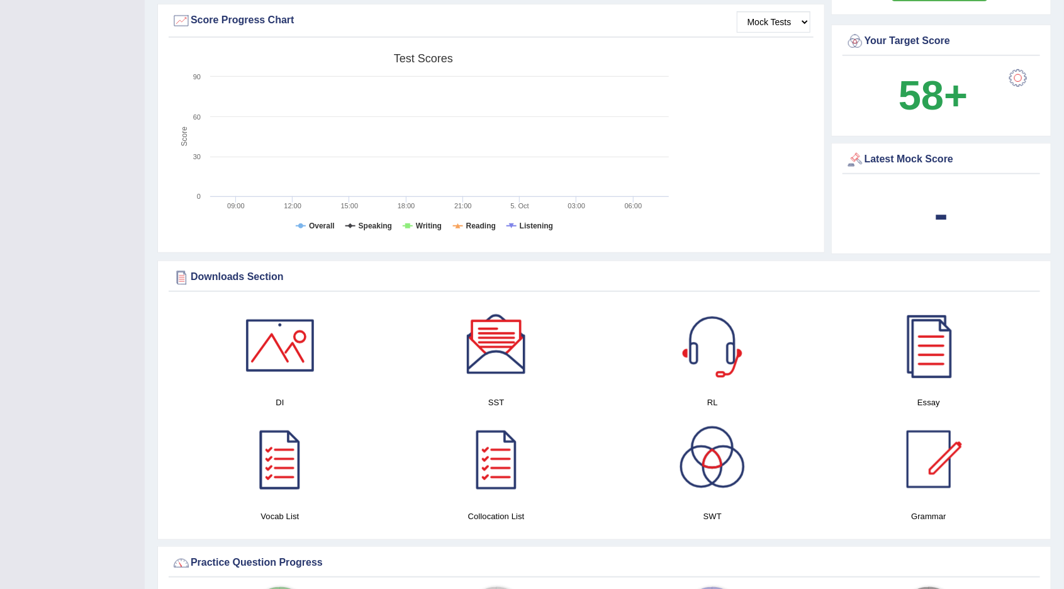
scroll to position [379, 0]
click at [489, 448] on div at bounding box center [496, 460] width 88 height 88
click at [714, 337] on div at bounding box center [712, 347] width 88 height 88
click at [713, 463] on div at bounding box center [712, 460] width 88 height 88
click at [932, 356] on div at bounding box center [928, 347] width 88 height 88
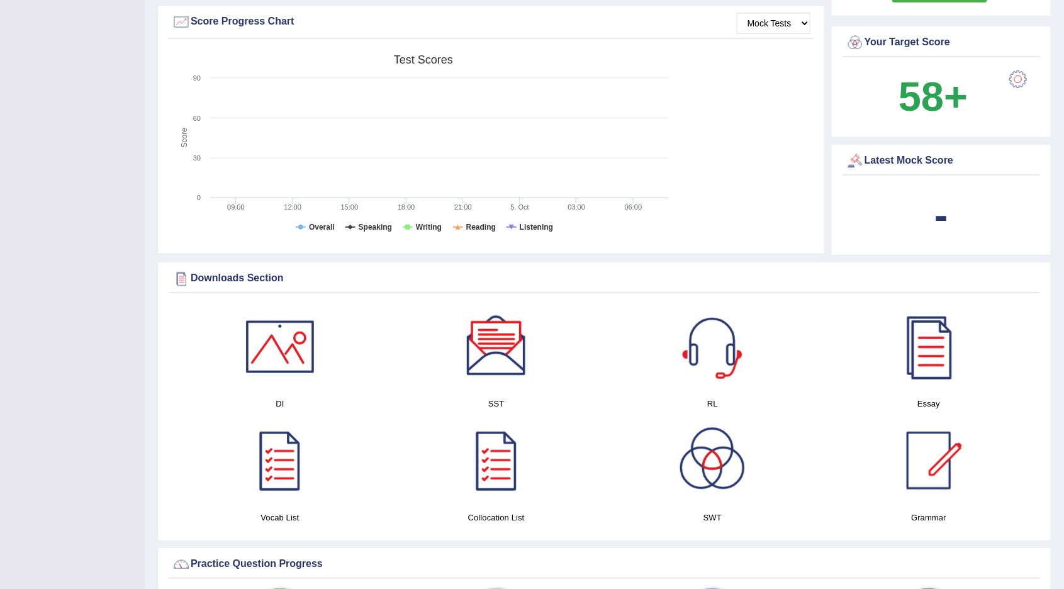
click at [941, 468] on div at bounding box center [928, 460] width 88 height 88
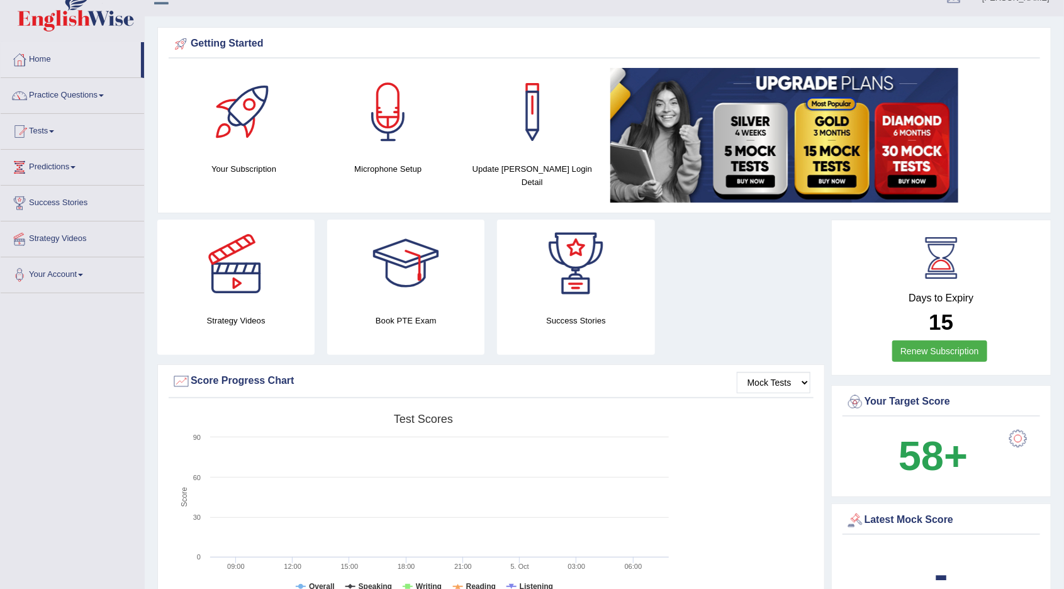
scroll to position [0, 0]
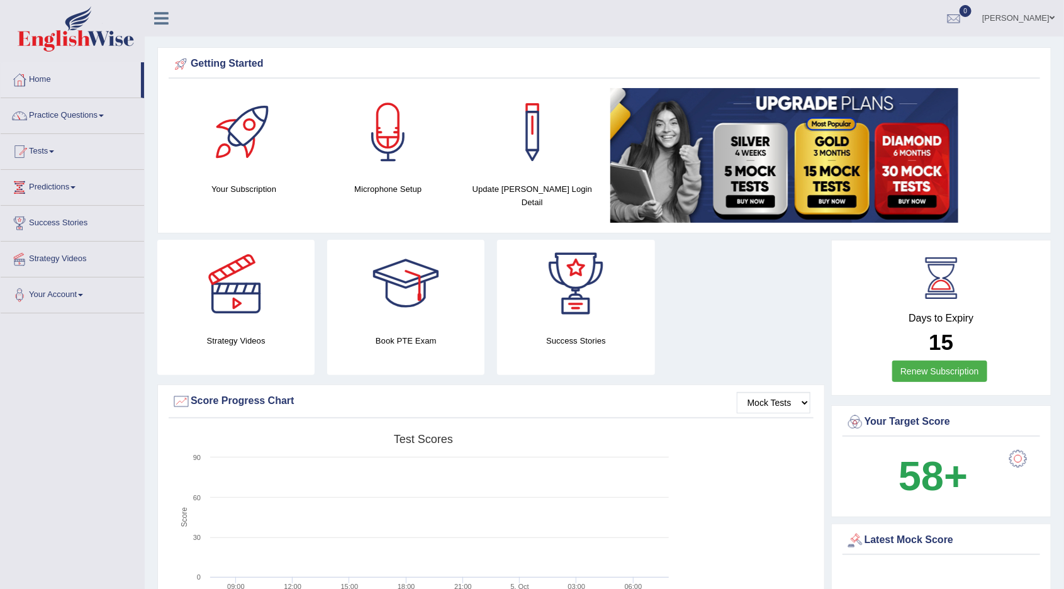
click at [54, 150] on span at bounding box center [51, 151] width 5 height 3
click at [58, 199] on div at bounding box center [532, 294] width 1064 height 589
click at [44, 147] on link "Tests" at bounding box center [72, 149] width 143 height 31
click at [60, 200] on div at bounding box center [532, 294] width 1064 height 589
click at [94, 120] on link "Practice Questions" at bounding box center [72, 113] width 143 height 31
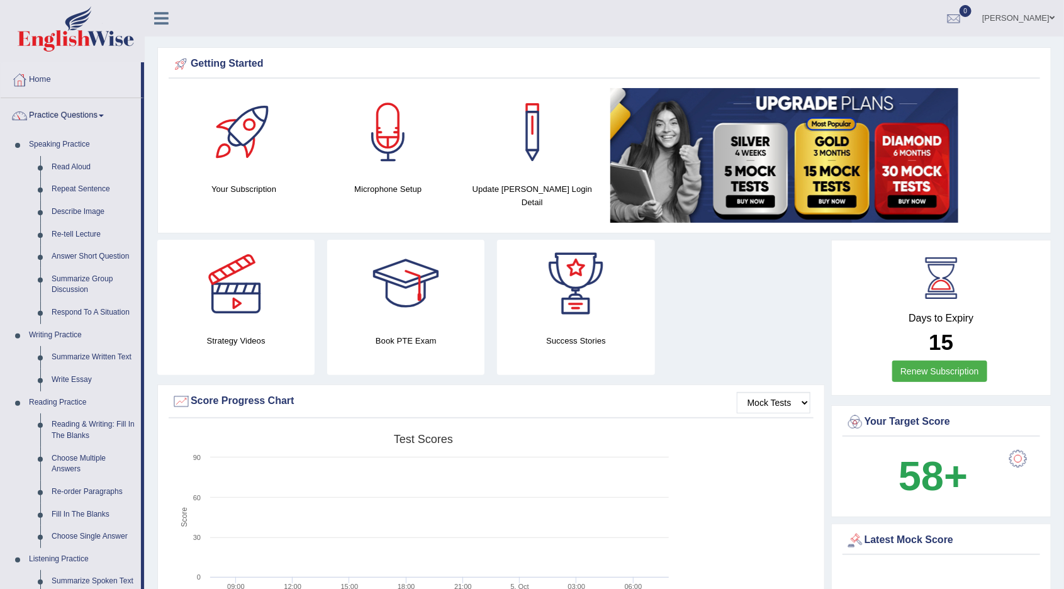
click at [101, 114] on div at bounding box center [532, 294] width 1064 height 589
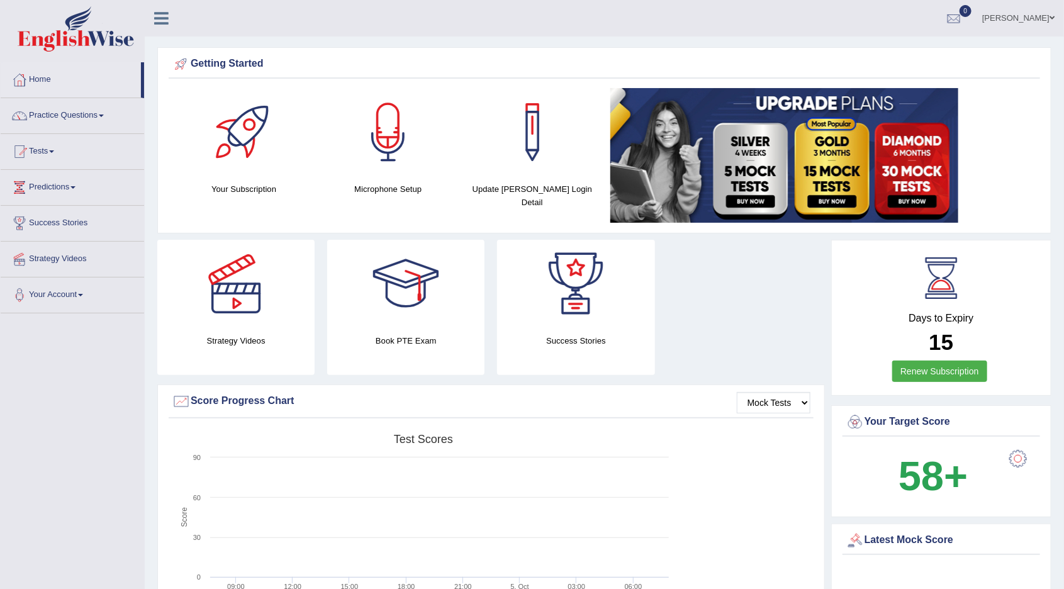
click at [75, 287] on link "Your Account" at bounding box center [72, 292] width 143 height 31
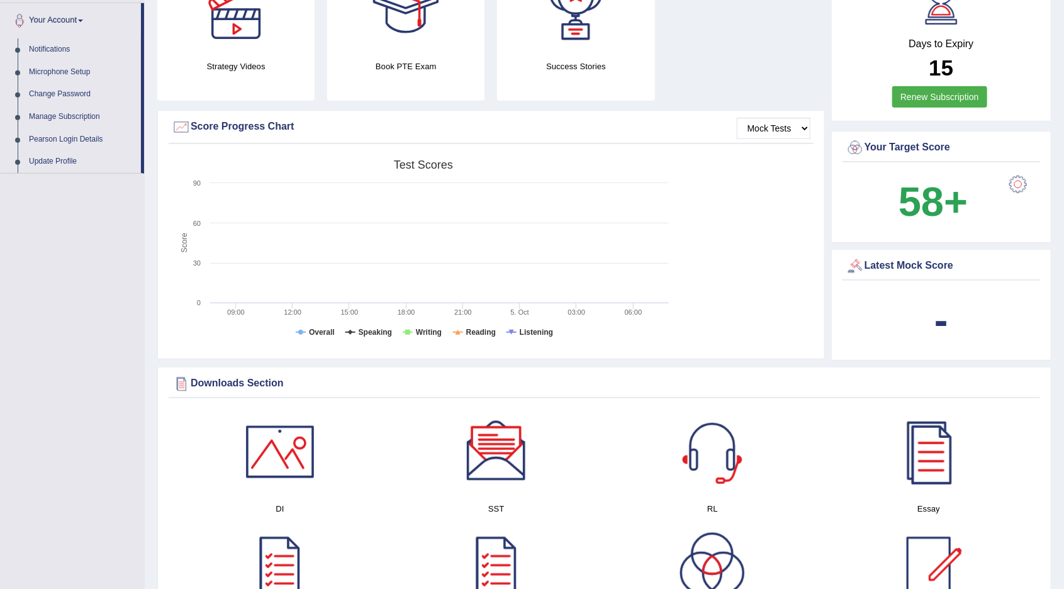
scroll to position [286, 0]
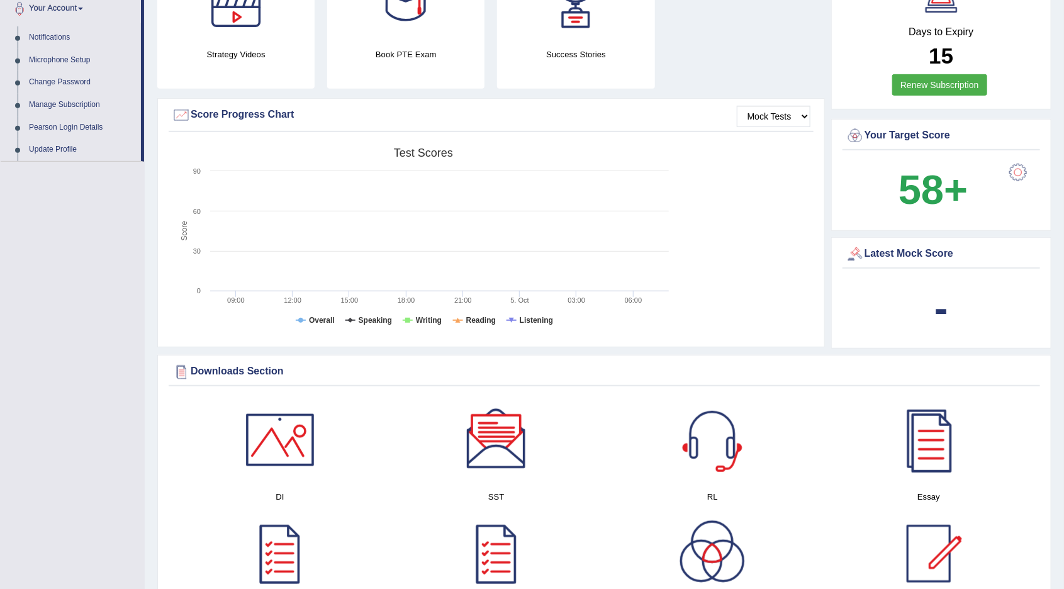
click at [1021, 168] on div at bounding box center [532, 294] width 1064 height 589
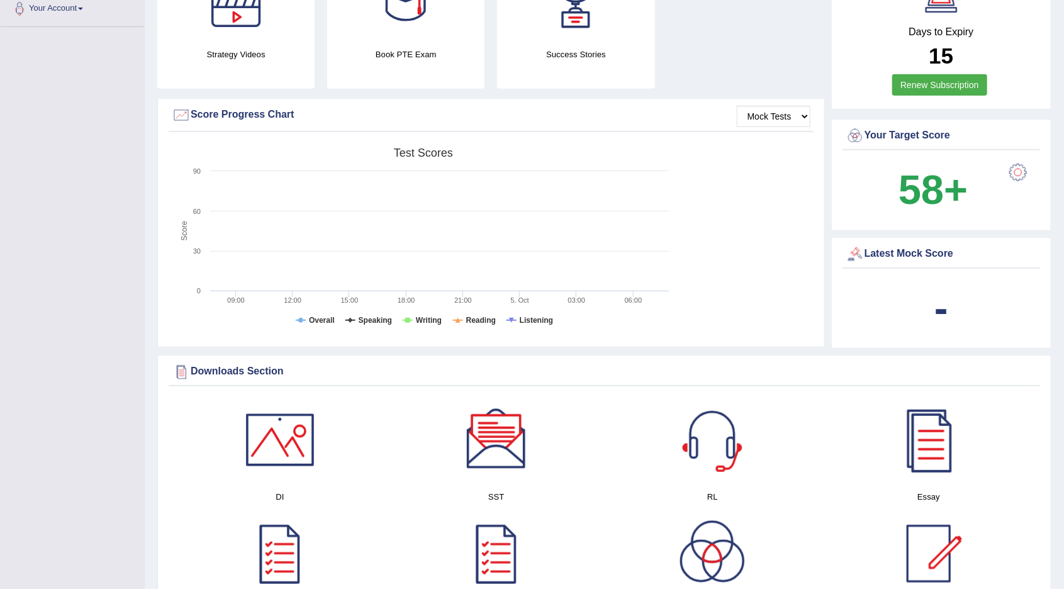
click at [1018, 170] on div at bounding box center [1017, 172] width 25 height 25
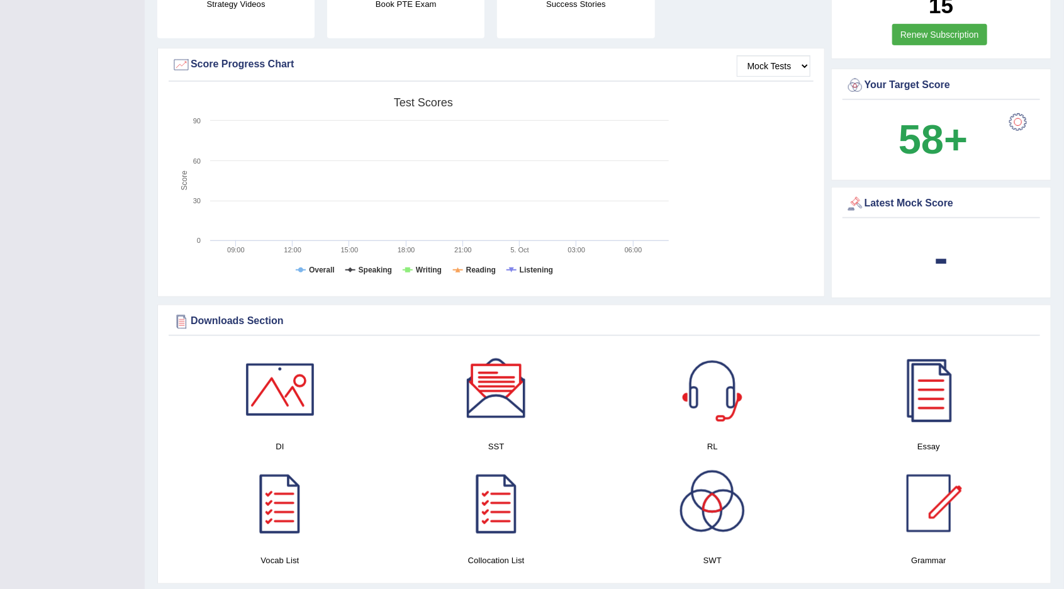
scroll to position [347, 0]
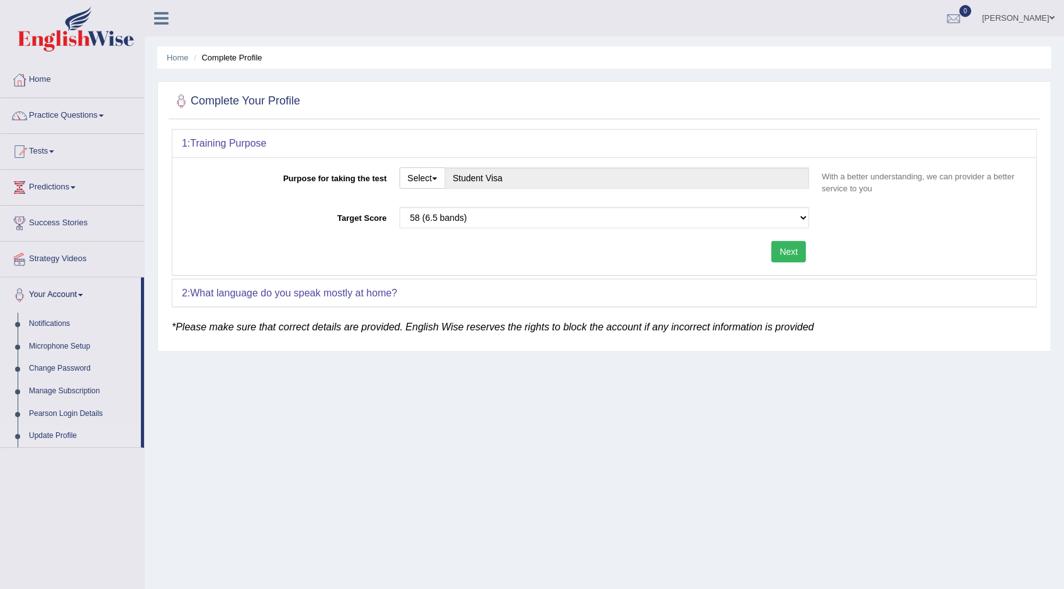
click at [91, 179] on link "Predictions" at bounding box center [72, 185] width 143 height 31
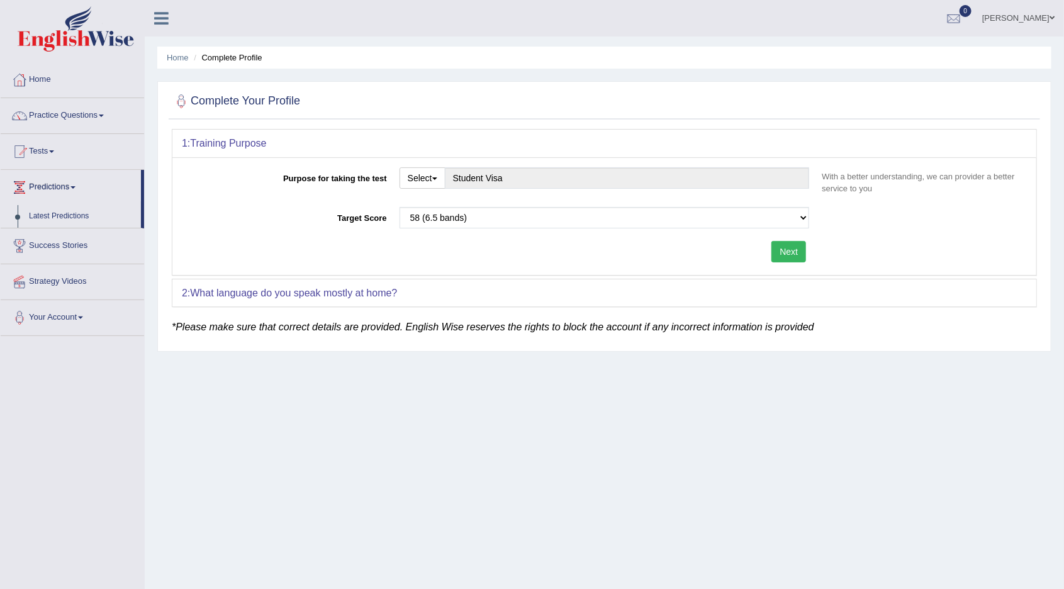
click at [70, 155] on div at bounding box center [532, 294] width 1064 height 589
click at [46, 144] on link "Tests" at bounding box center [72, 149] width 143 height 31
click at [74, 209] on div at bounding box center [532, 294] width 1064 height 589
click at [54, 151] on span at bounding box center [51, 151] width 5 height 3
click at [38, 206] on div at bounding box center [532, 294] width 1064 height 589
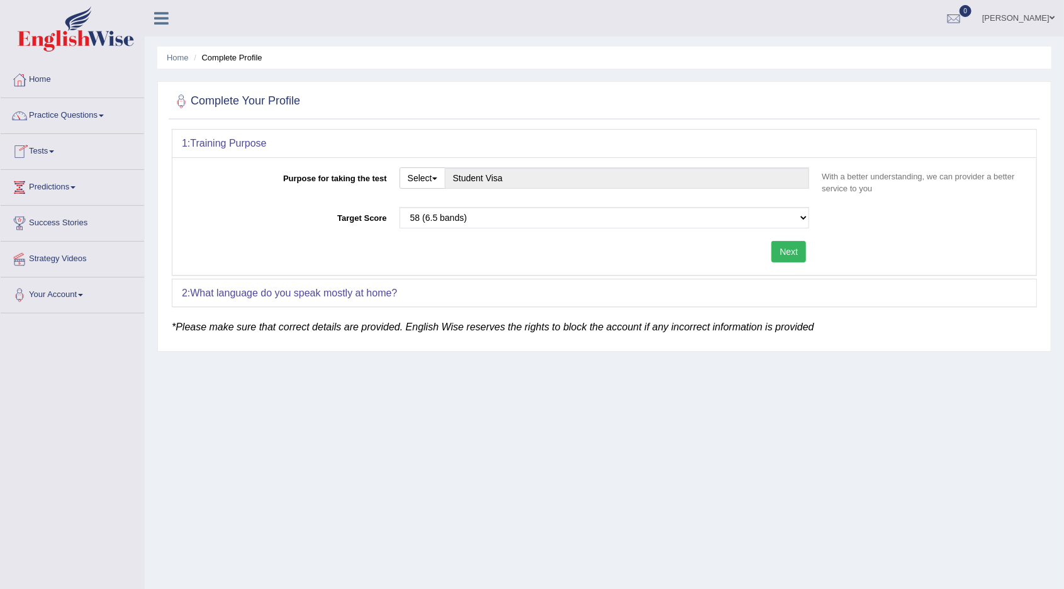
click at [54, 150] on span at bounding box center [51, 151] width 5 height 3
click at [104, 180] on div at bounding box center [532, 294] width 1064 height 589
click at [69, 87] on link "Home" at bounding box center [72, 77] width 143 height 31
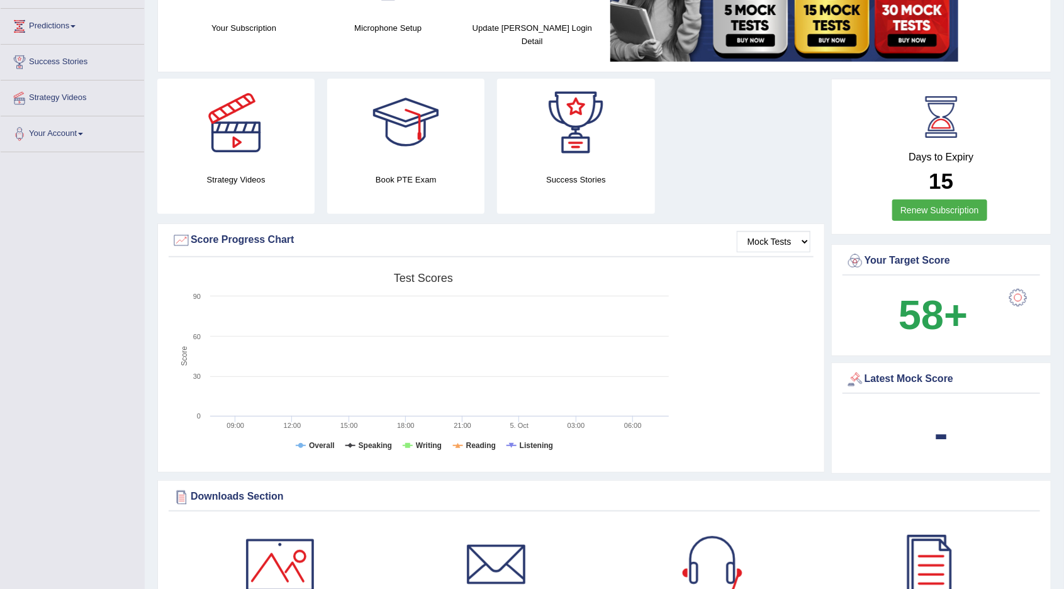
scroll to position [161, 0]
click at [803, 249] on select "Mock Tests" at bounding box center [773, 241] width 74 height 21
click at [736, 231] on select "Mock Tests" at bounding box center [773, 241] width 74 height 21
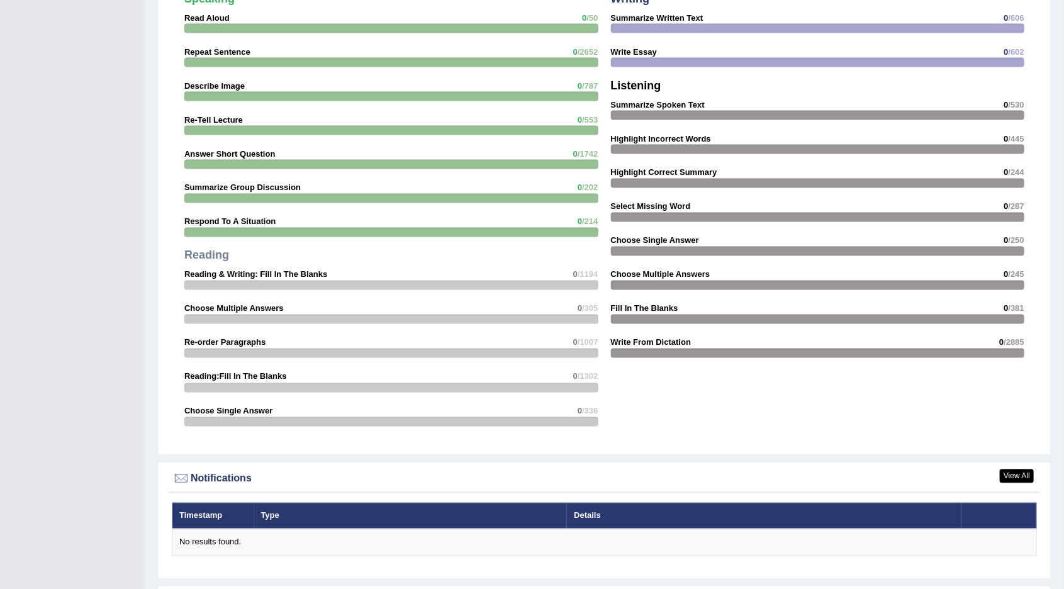
scroll to position [1136, 0]
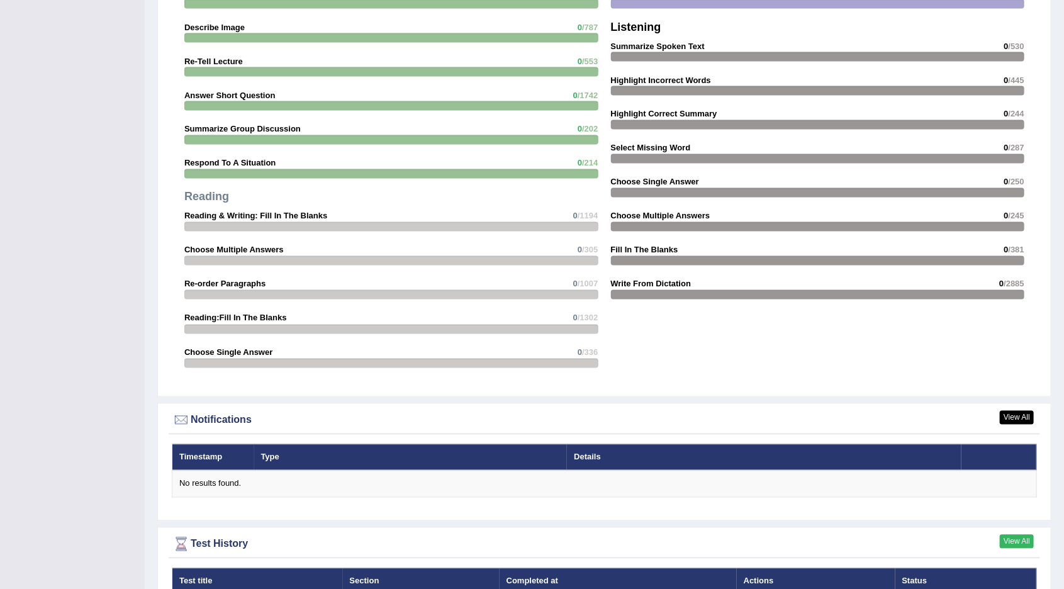
click at [1019, 540] on link "View All" at bounding box center [1016, 542] width 34 height 14
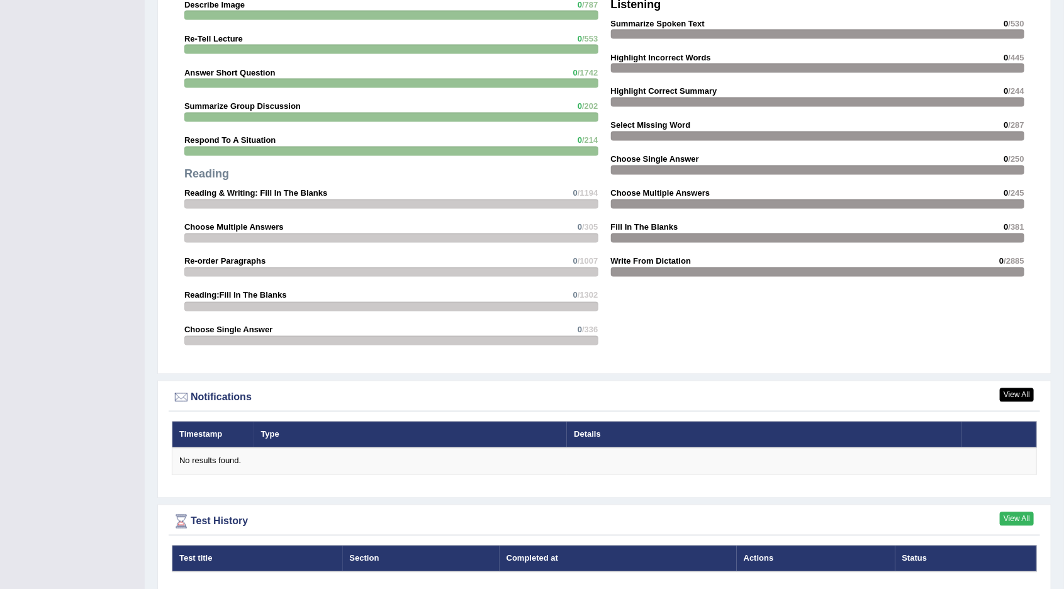
scroll to position [1184, 0]
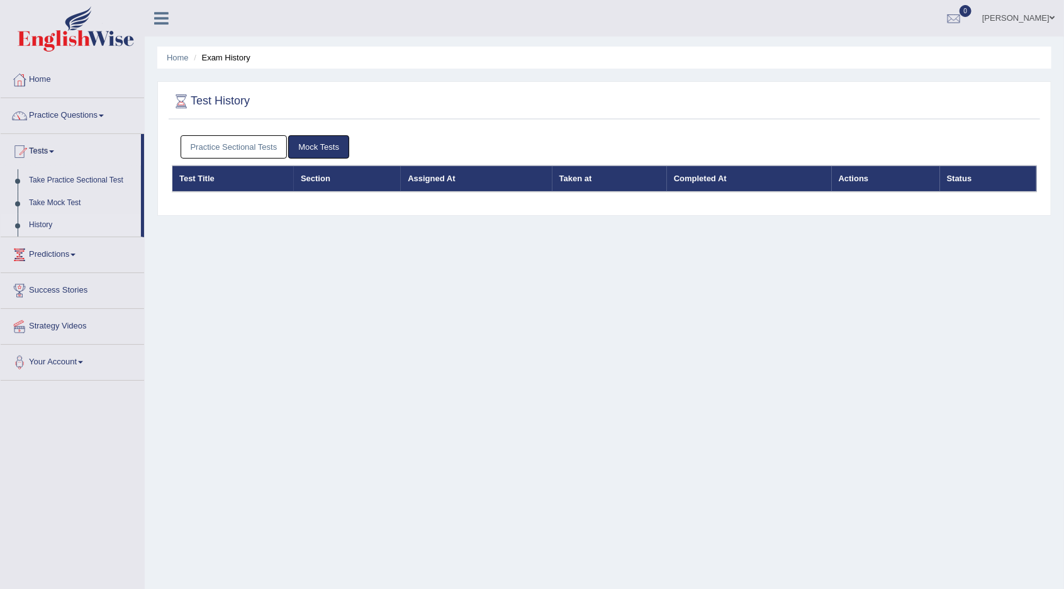
click at [315, 156] on link "Mock Tests" at bounding box center [318, 146] width 61 height 23
click at [320, 150] on link "Mock Tests" at bounding box center [318, 146] width 61 height 23
click at [325, 142] on link "Mock Tests" at bounding box center [318, 146] width 61 height 23
click at [325, 149] on link "Mock Tests" at bounding box center [318, 146] width 61 height 23
click at [255, 143] on link "Practice Sectional Tests" at bounding box center [234, 146] width 107 height 23
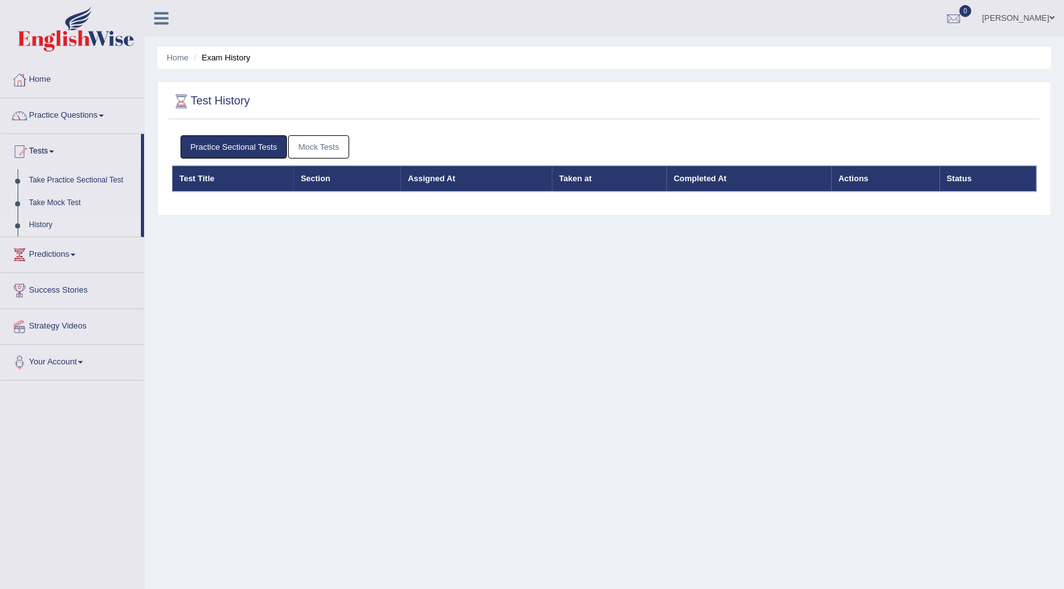
click at [324, 151] on link "Mock Tests" at bounding box center [318, 146] width 61 height 23
click at [362, 275] on div "Home Exam History Test History Practice Sectional Tests Mock Tests Test Title S…" at bounding box center [604, 314] width 919 height 629
click at [214, 189] on th "Test Title" at bounding box center [233, 178] width 122 height 26
click at [378, 269] on div "Home Exam History Test History Practice Sectional Tests Mock Tests Test Title S…" at bounding box center [604, 314] width 919 height 629
